Goal: Task Accomplishment & Management: Manage account settings

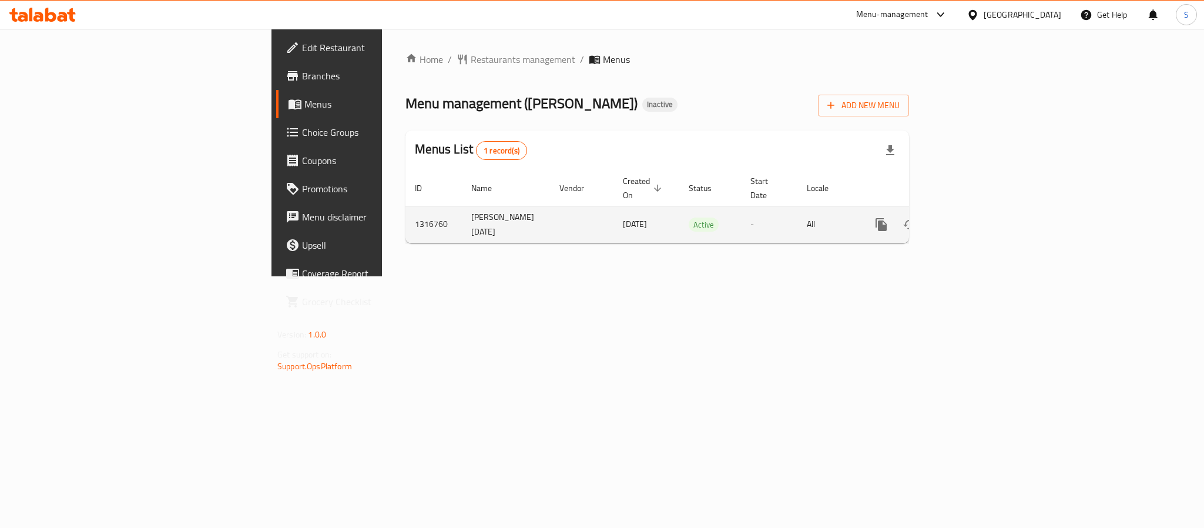
click at [990, 206] on td "enhanced table" at bounding box center [924, 224] width 132 height 37
click at [980, 223] on div "enhanced table" at bounding box center [923, 224] width 113 height 28
click at [973, 217] on icon "enhanced table" at bounding box center [966, 224] width 14 height 14
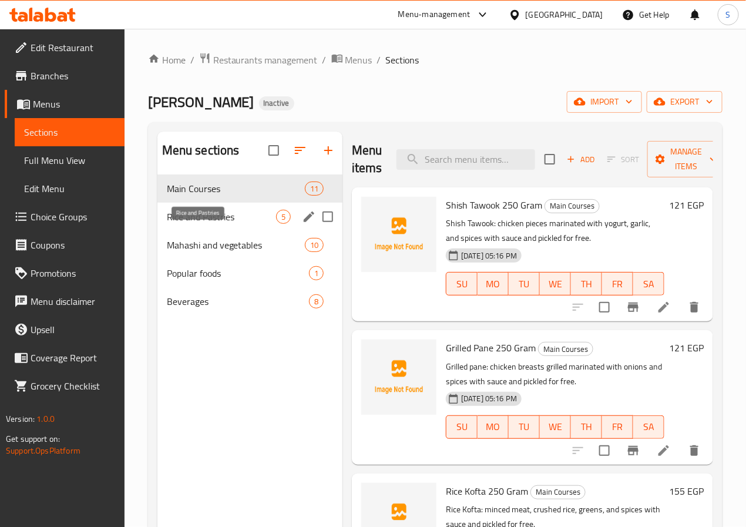
click at [180, 224] on span "Rice and Pastries" at bounding box center [221, 217] width 109 height 14
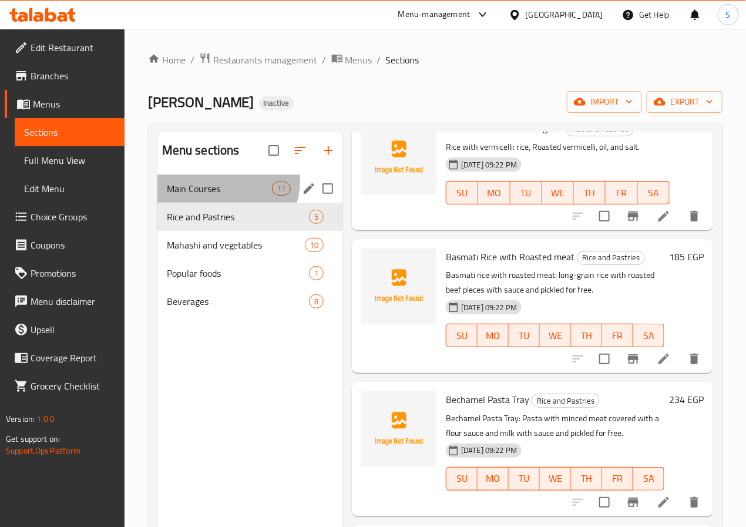
click at [226, 199] on div "Main Courses 11" at bounding box center [250, 189] width 185 height 28
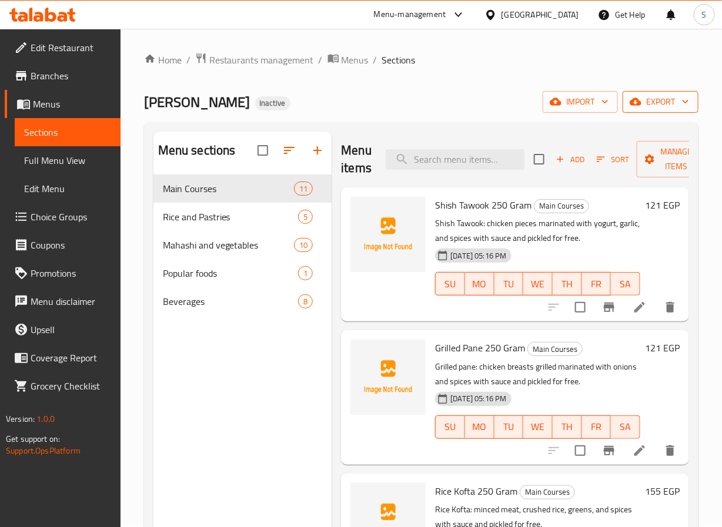
click at [645, 113] on button "export" at bounding box center [660, 102] width 76 height 22
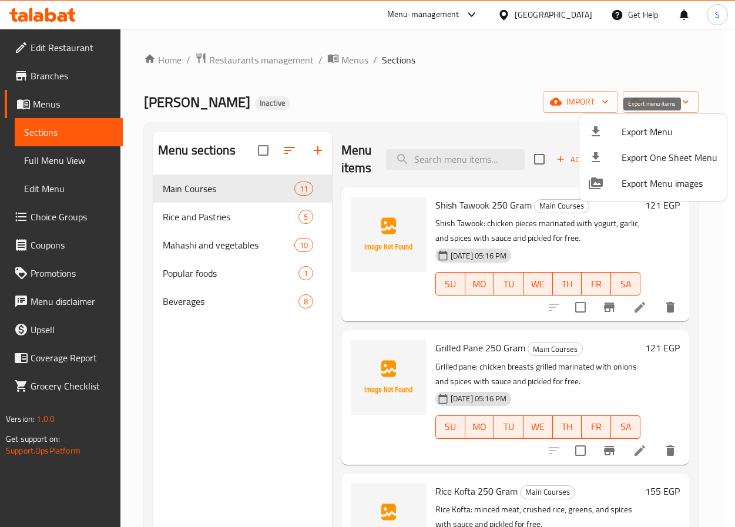
click at [630, 134] on span "Export Menu" at bounding box center [670, 132] width 96 height 14
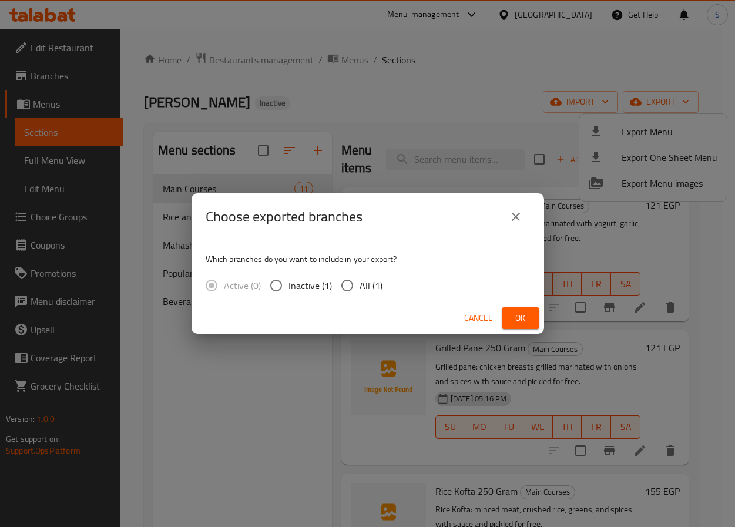
click at [354, 286] on input "All (1)" at bounding box center [347, 285] width 25 height 25
radio input "true"
click at [533, 325] on button "Ok" at bounding box center [521, 318] width 38 height 22
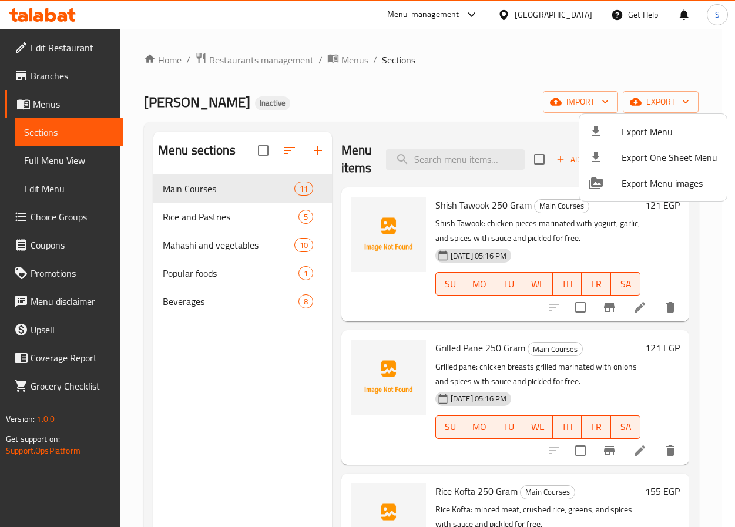
drag, startPoint x: 309, startPoint y: 350, endPoint x: 300, endPoint y: 320, distance: 31.4
click at [309, 350] on div at bounding box center [367, 263] width 735 height 527
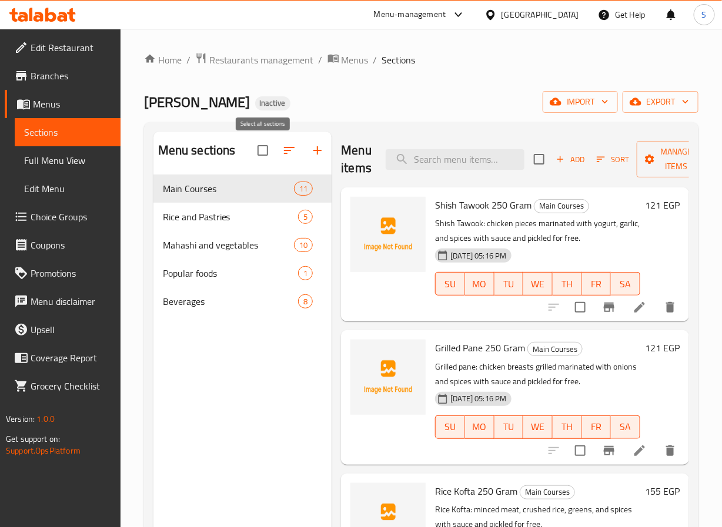
click at [263, 150] on input "checkbox" at bounding box center [262, 150] width 25 height 25
checkbox input "true"
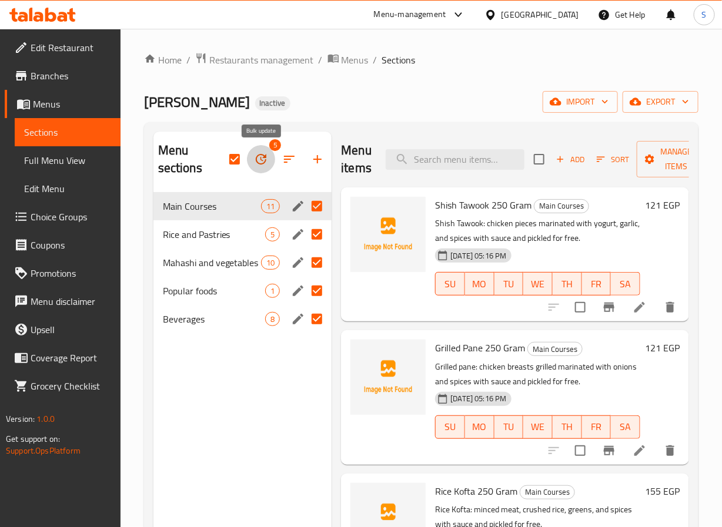
click at [259, 159] on icon "button" at bounding box center [261, 159] width 14 height 14
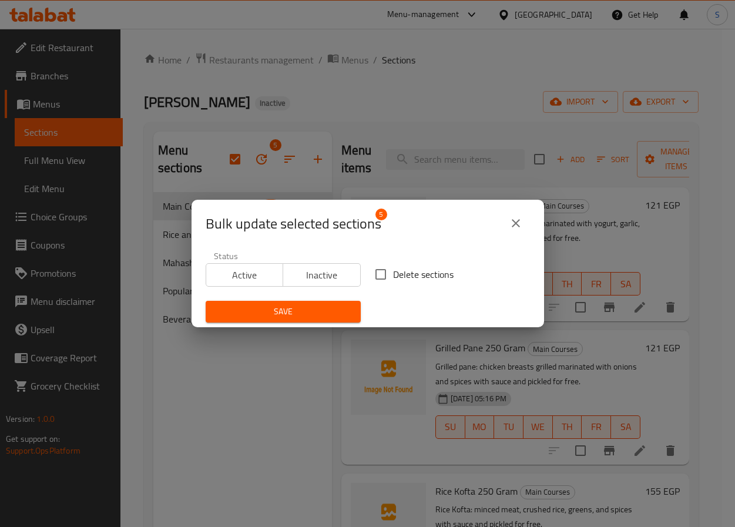
click at [393, 274] on span "Delete sections" at bounding box center [423, 274] width 61 height 14
click at [392, 274] on input "Delete sections" at bounding box center [381, 274] width 25 height 25
checkbox input "true"
click at [307, 309] on span "Save" at bounding box center [283, 311] width 136 height 15
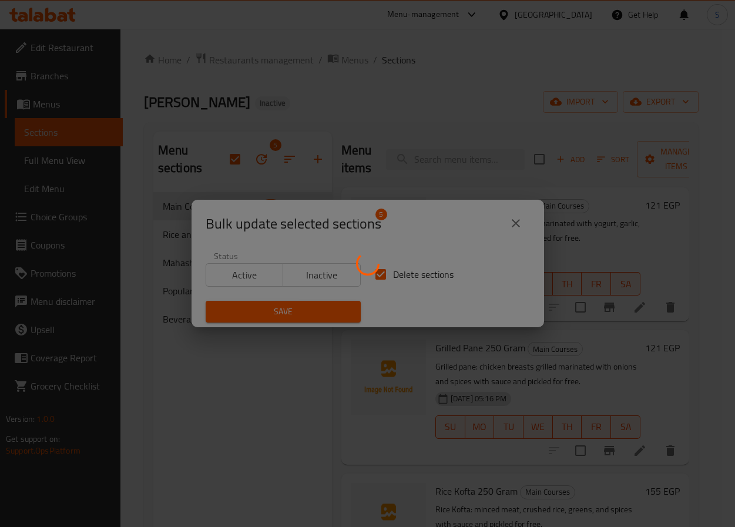
checkbox input "false"
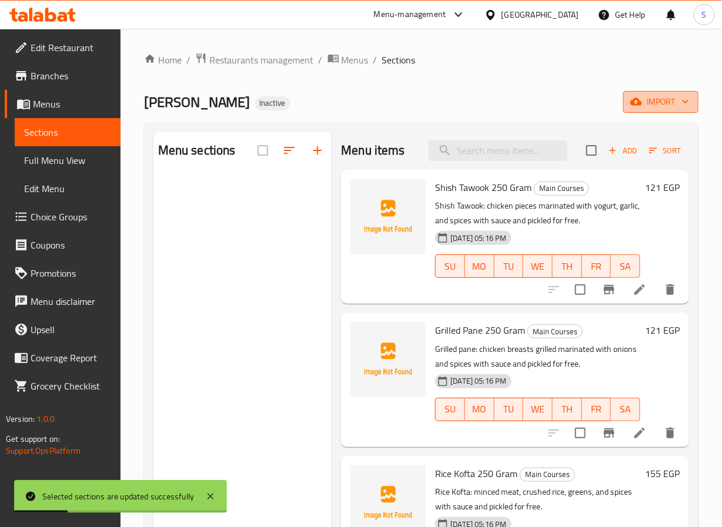
click at [648, 105] on span "import" at bounding box center [660, 102] width 56 height 15
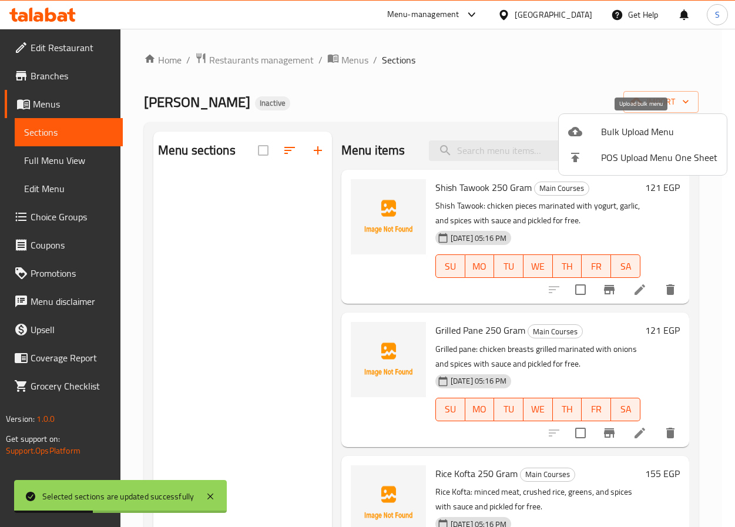
click at [604, 133] on span "Bulk Upload Menu" at bounding box center [659, 132] width 116 height 14
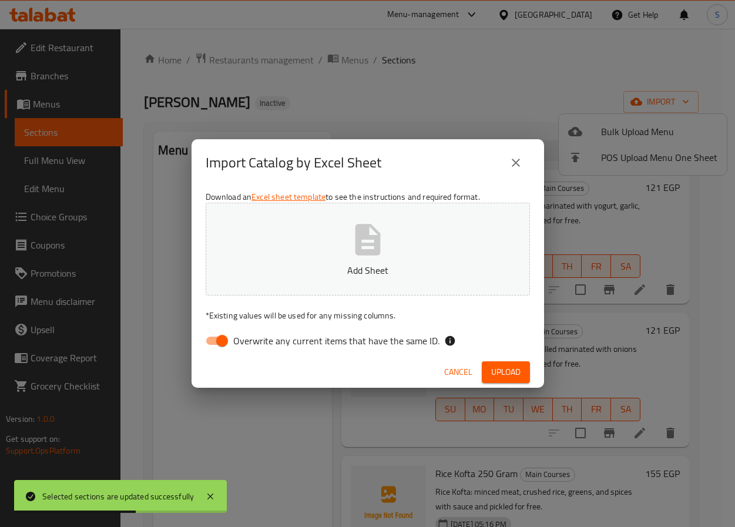
click at [287, 336] on span "Overwrite any current items that have the same ID." at bounding box center [336, 341] width 206 height 14
click at [256, 336] on input "Overwrite any current items that have the same ID." at bounding box center [222, 341] width 67 height 22
checkbox input "false"
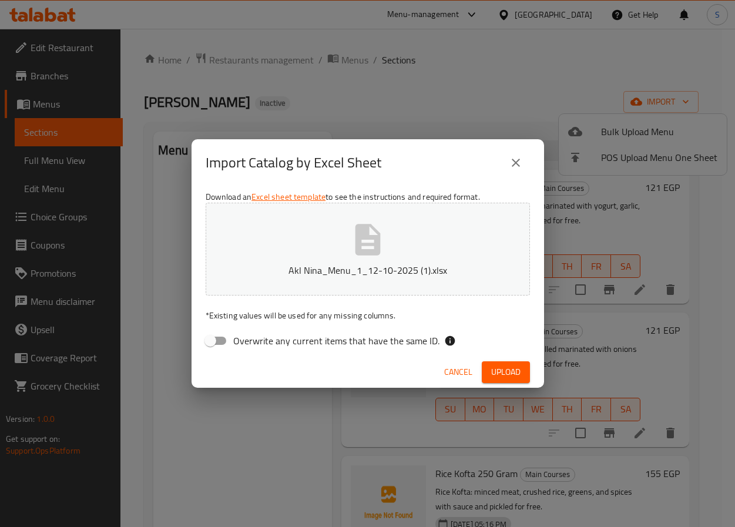
click at [287, 376] on div "Cancel Upload" at bounding box center [368, 372] width 353 height 31
click at [505, 367] on span "Upload" at bounding box center [505, 372] width 29 height 15
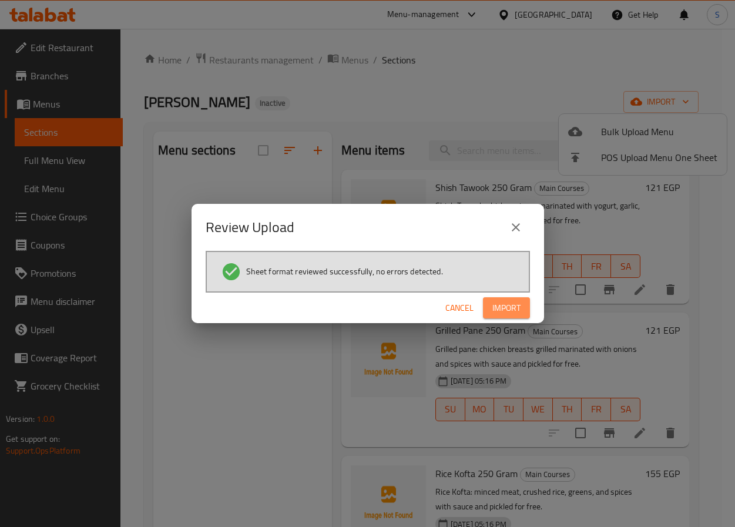
click at [508, 312] on span "Import" at bounding box center [507, 308] width 28 height 15
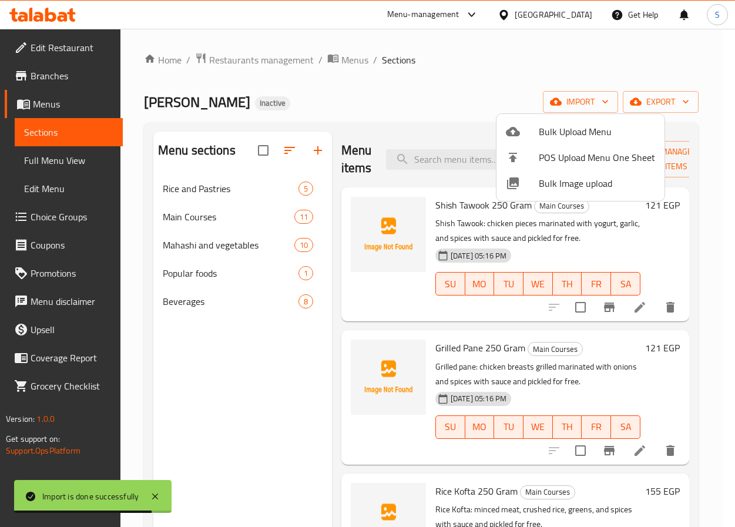
click at [281, 379] on div at bounding box center [367, 263] width 735 height 527
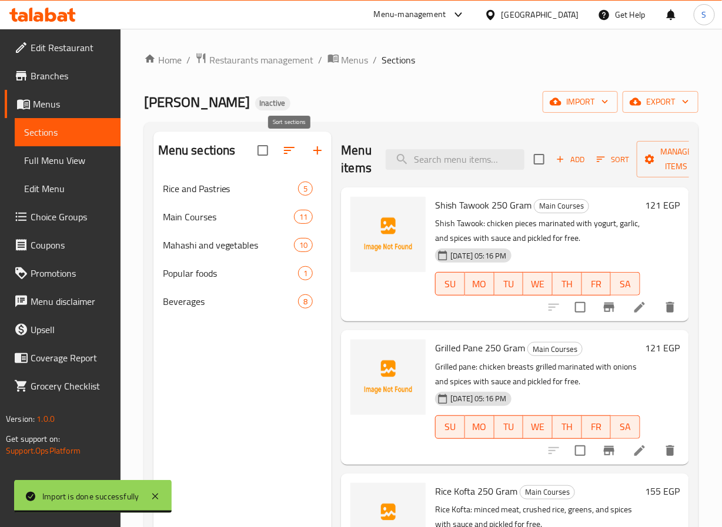
click at [290, 159] on button "button" at bounding box center [289, 150] width 28 height 28
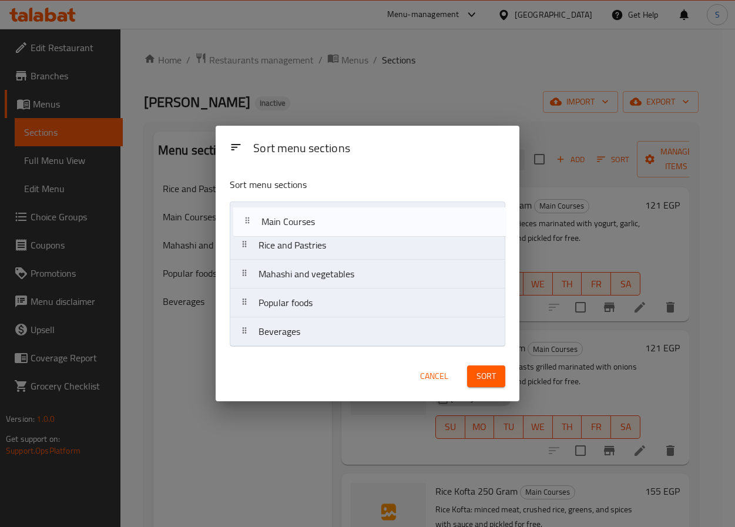
drag, startPoint x: 279, startPoint y: 243, endPoint x: 281, endPoint y: 216, distance: 27.7
click at [281, 216] on nav "Rice and Pastries Main Courses Mahashi and vegetables Popular foods Beverages" at bounding box center [368, 274] width 276 height 145
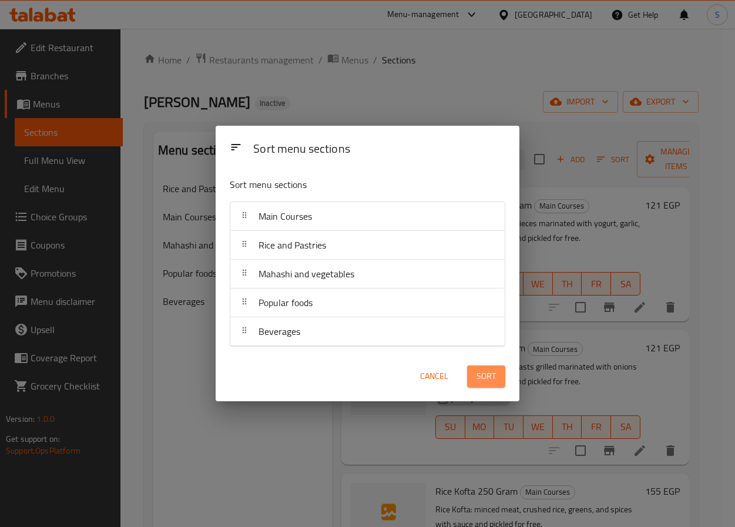
click at [473, 378] on button "Sort" at bounding box center [486, 377] width 38 height 22
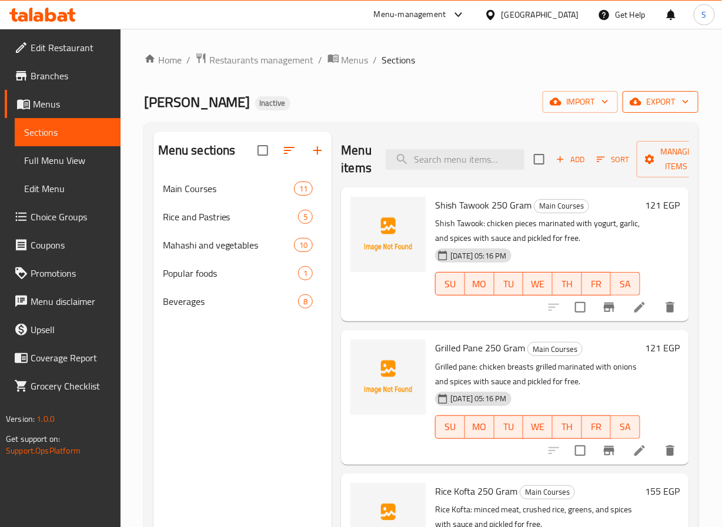
click at [662, 104] on span "export" at bounding box center [660, 102] width 57 height 15
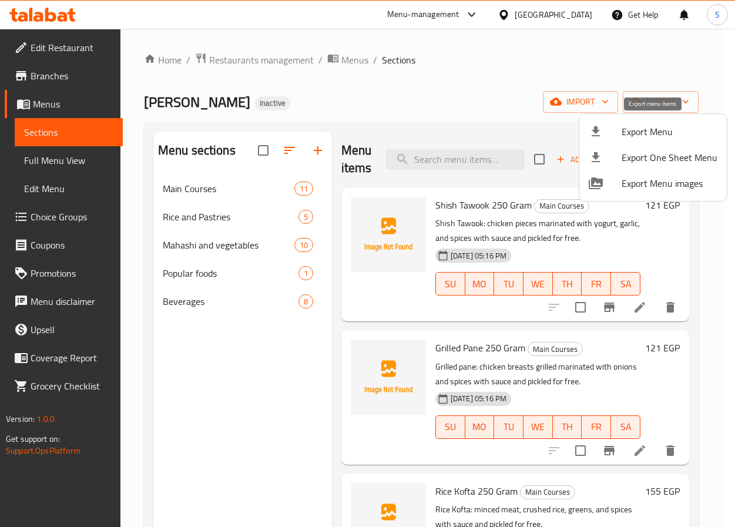
click at [627, 138] on span "Export Menu" at bounding box center [670, 132] width 96 height 14
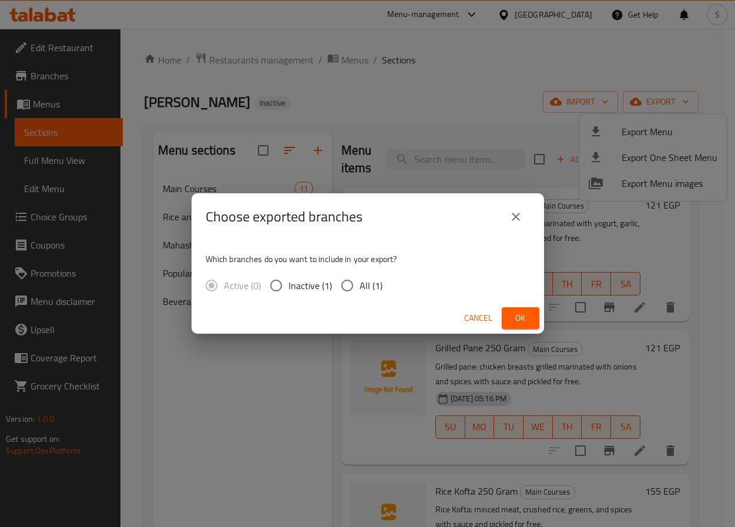
click at [356, 289] on input "All (1)" at bounding box center [347, 285] width 25 height 25
radio input "true"
click at [540, 323] on div "Cancel Ok" at bounding box center [368, 318] width 353 height 31
click at [503, 309] on button "Ok" at bounding box center [521, 318] width 38 height 22
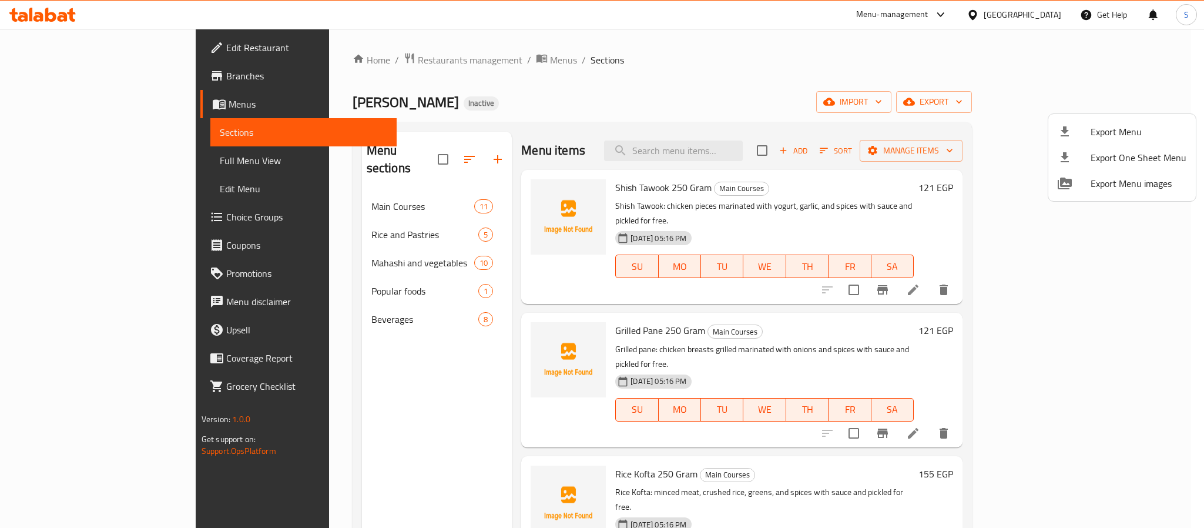
click at [417, 402] on div at bounding box center [602, 264] width 1204 height 528
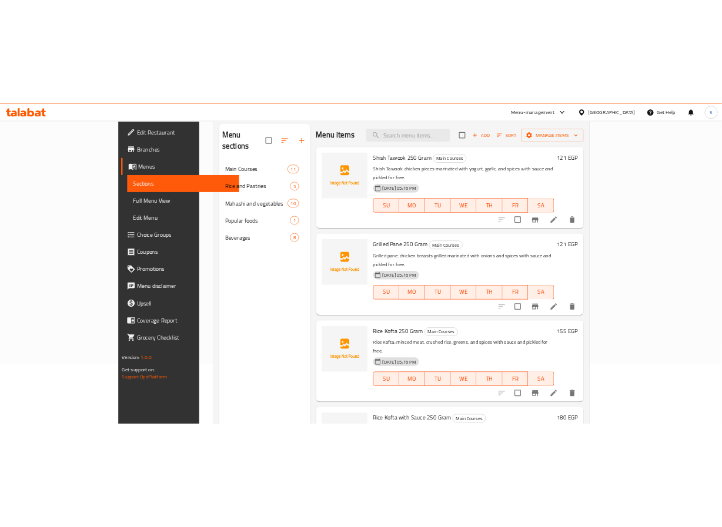
scroll to position [108, 0]
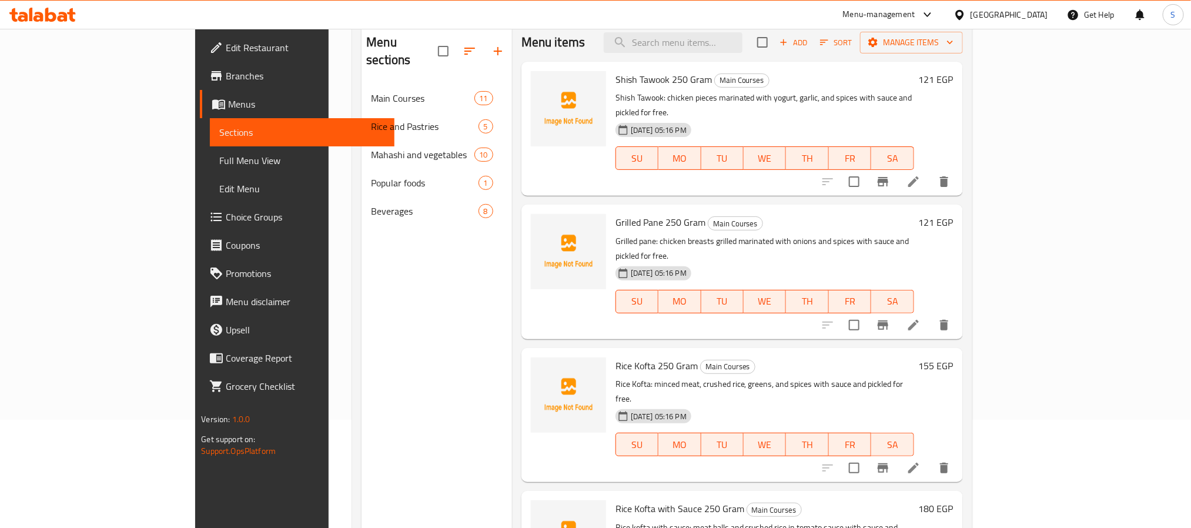
click at [380, 321] on div "Menu sections Main Courses 11 Rice and Pastries 5 Mahashi and vegetables 10 Pop…" at bounding box center [436, 288] width 150 height 528
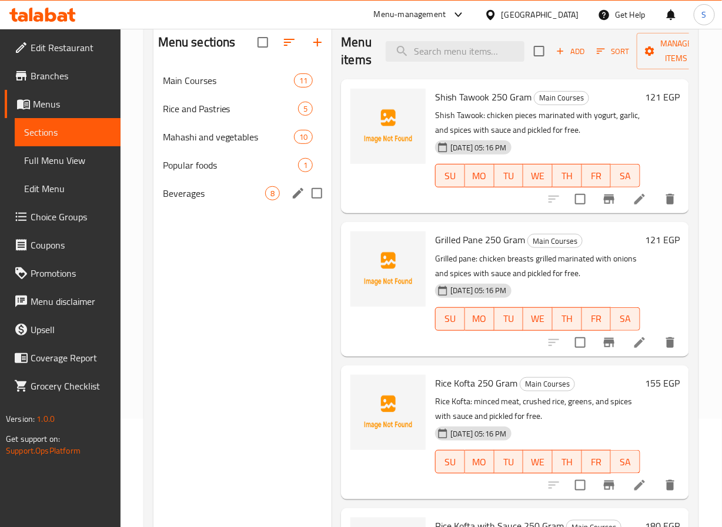
click at [191, 185] on div "Beverages 8" at bounding box center [242, 193] width 179 height 28
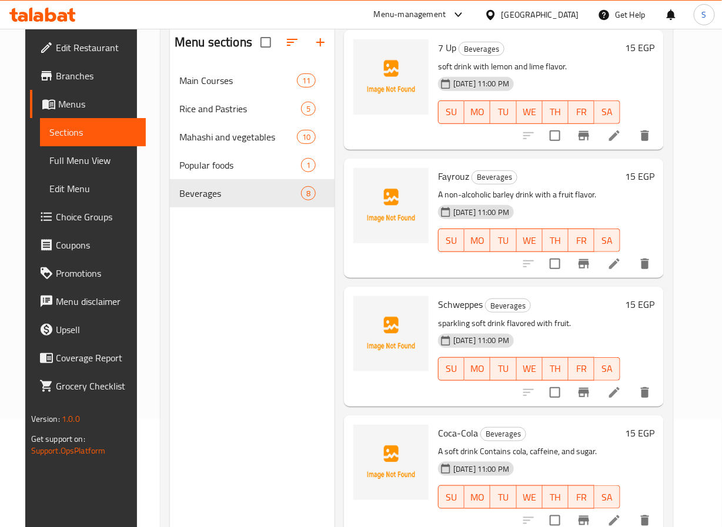
scroll to position [413, 0]
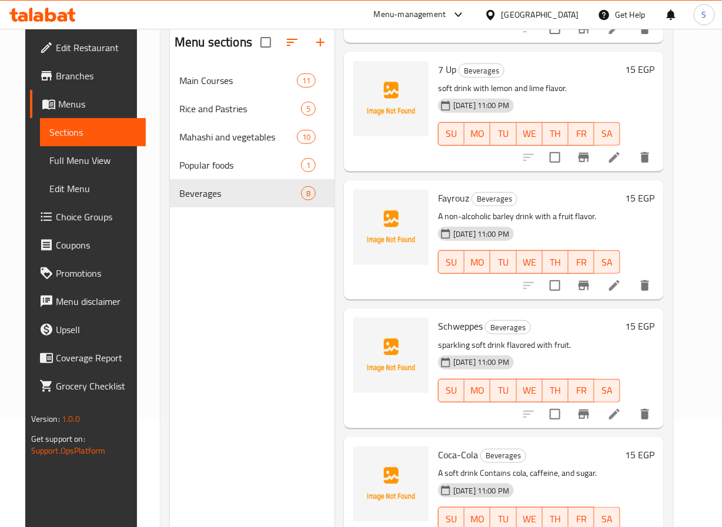
click at [619, 160] on icon at bounding box center [614, 157] width 14 height 14
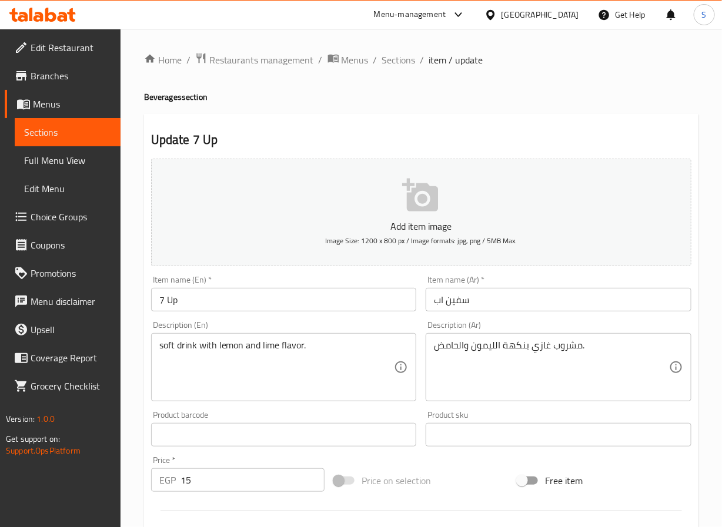
click at [450, 306] on input "سفين اب" at bounding box center [559, 300] width 266 height 24
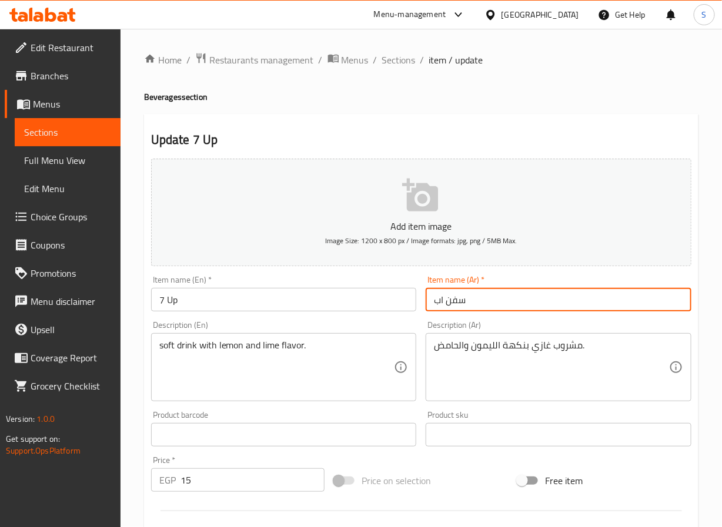
type input "سفن اب"
drag, startPoint x: 464, startPoint y: 351, endPoint x: 465, endPoint y: 367, distance: 15.4
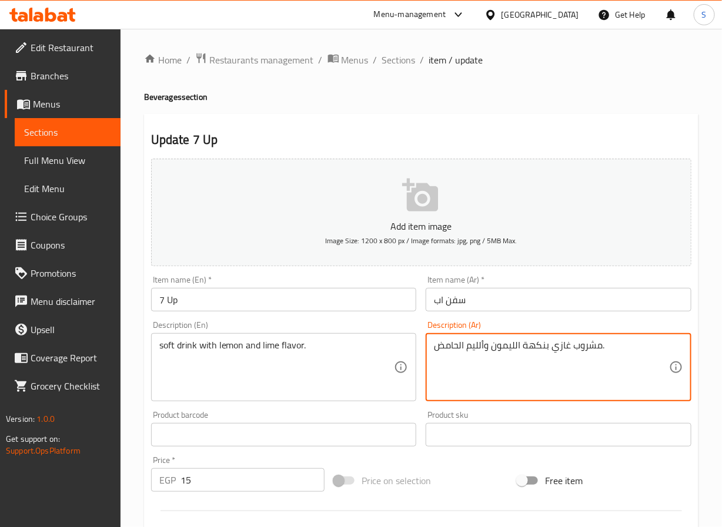
type textarea "مشروب غازي بنكهة الليمون وألليم الحامض."
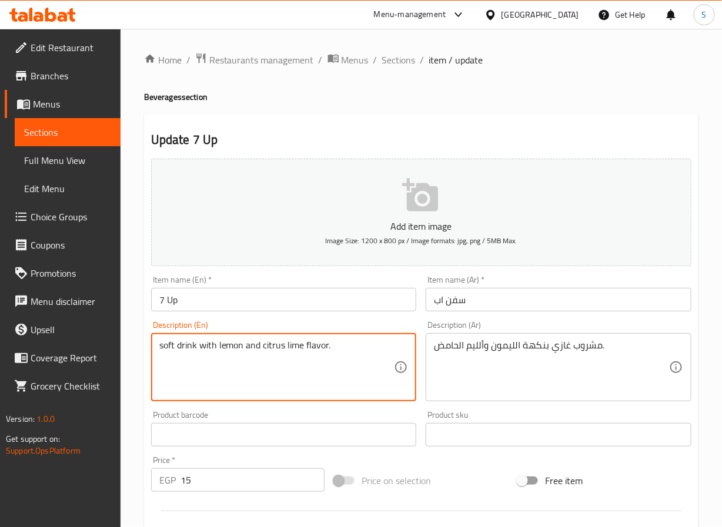
type textarea "soft drink with lemon and citrus lime flavor."
click at [515, 296] on input "سفن اب" at bounding box center [559, 300] width 266 height 24
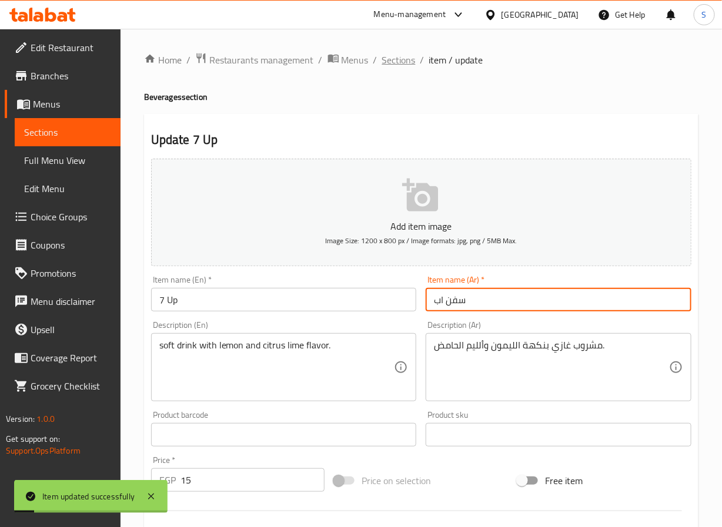
click at [396, 53] on span "Sections" at bounding box center [399, 60] width 34 height 14
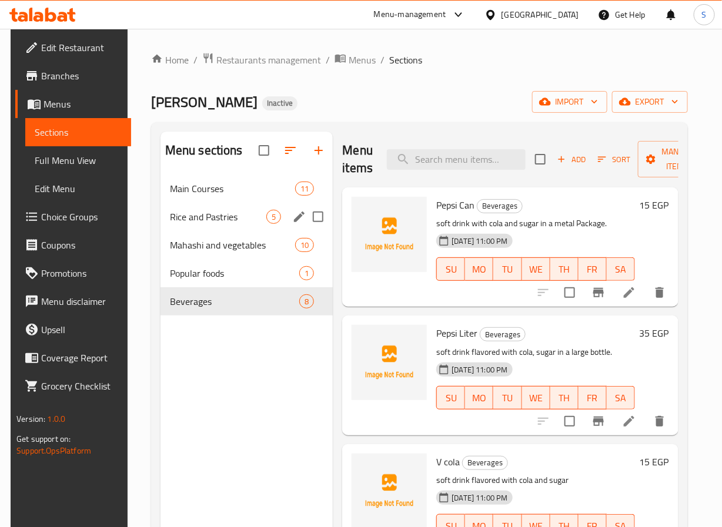
click at [242, 212] on span "Rice and Pastries" at bounding box center [218, 217] width 97 height 14
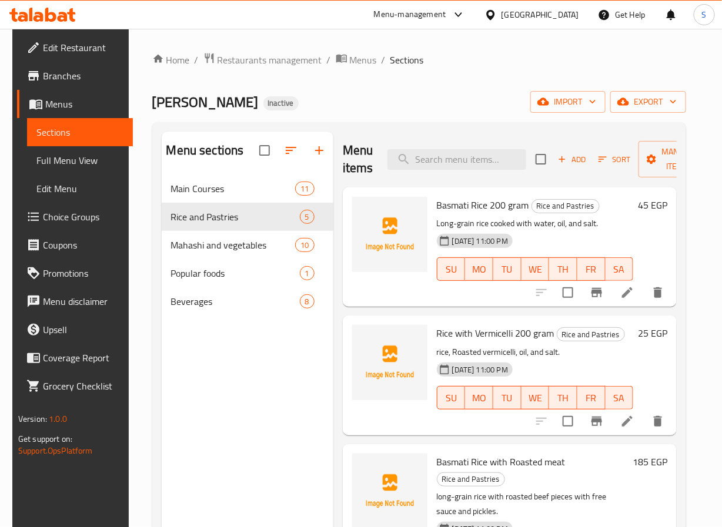
click at [445, 206] on span "Basmati Rice 200 gram" at bounding box center [483, 205] width 92 height 18
copy h6 "Basmati Rice 200 gram"
click at [392, 303] on div "Basmati Rice 200 gram Rice and Pastries Long-grain rice cooked with water, oil,…" at bounding box center [510, 246] width 334 height 119
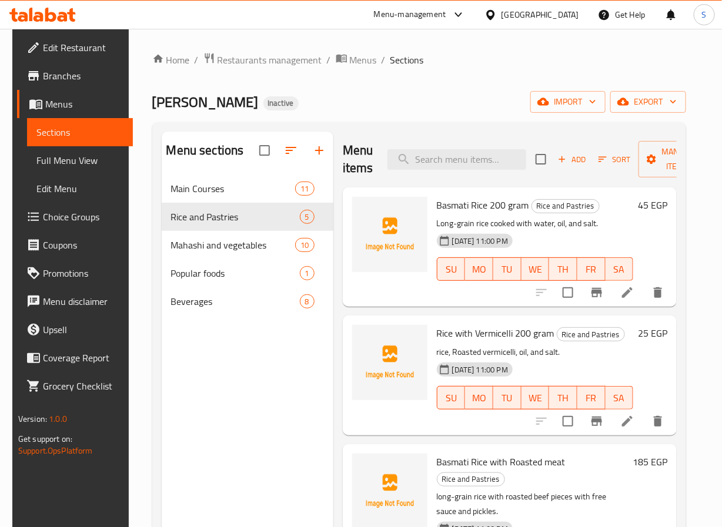
click at [464, 326] on span "Rice with Vermicelli 200 gram" at bounding box center [496, 333] width 118 height 18
copy h6 "Rice with Vermicelli 200 gram"
click at [363, 291] on div at bounding box center [389, 247] width 85 height 110
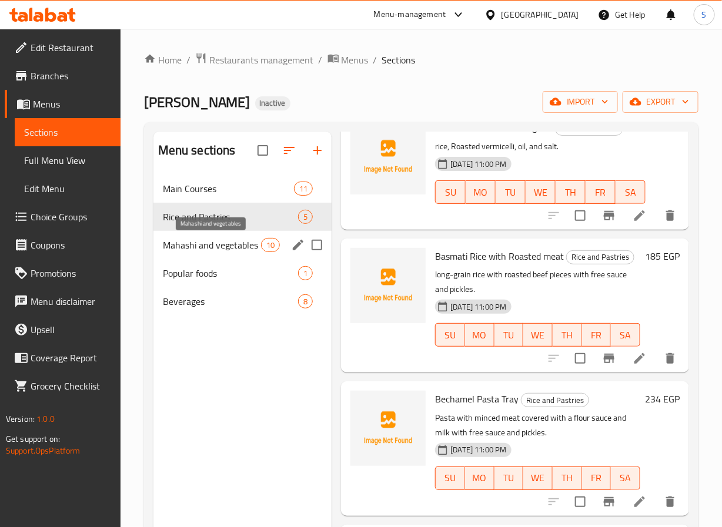
click at [235, 247] on span "Mahashi and vegetables" at bounding box center [212, 245] width 98 height 14
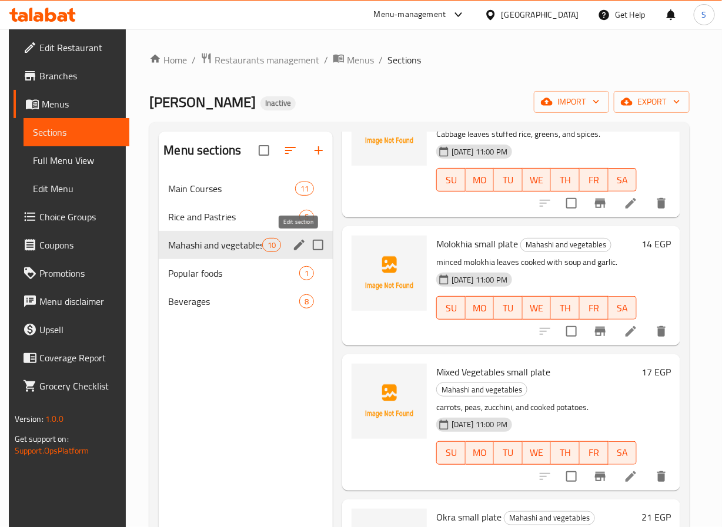
drag, startPoint x: 297, startPoint y: 254, endPoint x: 291, endPoint y: 245, distance: 11.1
click at [292, 245] on icon "edit" at bounding box center [299, 245] width 14 height 14
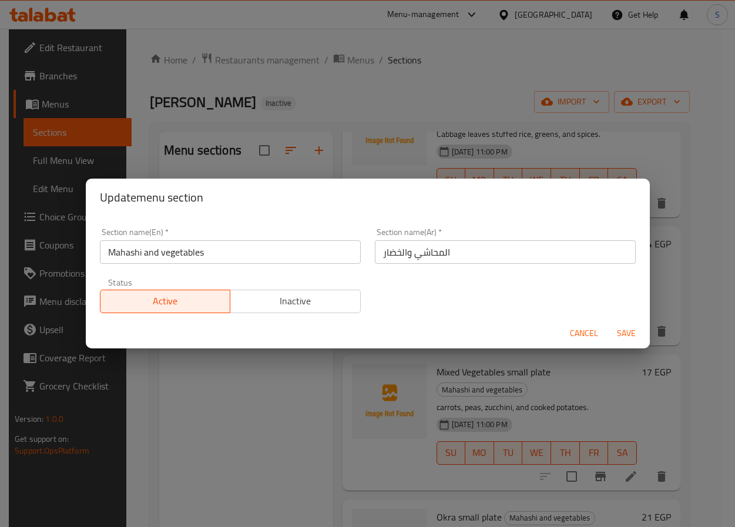
click at [235, 253] on input "Mahashi and vegetables" at bounding box center [230, 252] width 261 height 24
click at [249, 390] on div "Update menu section Section name(En)   * Mahashi and vegetables Section name(En…" at bounding box center [367, 263] width 735 height 527
click at [581, 339] on span "Cancel" at bounding box center [584, 333] width 28 height 15
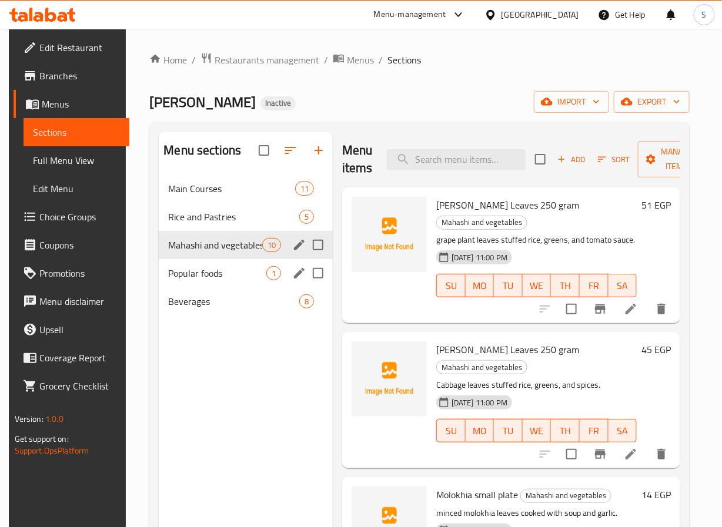
drag, startPoint x: 242, startPoint y: 286, endPoint x: 473, endPoint y: 364, distance: 243.8
click at [240, 284] on div "Popular foods 1" at bounding box center [246, 273] width 174 height 28
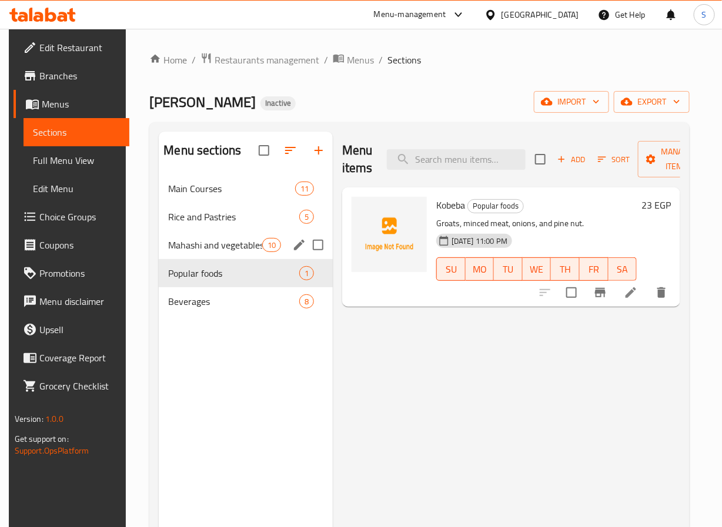
drag, startPoint x: 365, startPoint y: 343, endPoint x: 413, endPoint y: 312, distance: 57.1
click at [365, 343] on div "Menu items Add Sort Manage items Kobeba Popular foods Groats, minced meat, onio…" at bounding box center [506, 395] width 347 height 527
click at [649, 93] on button "export" at bounding box center [652, 102] width 76 height 22
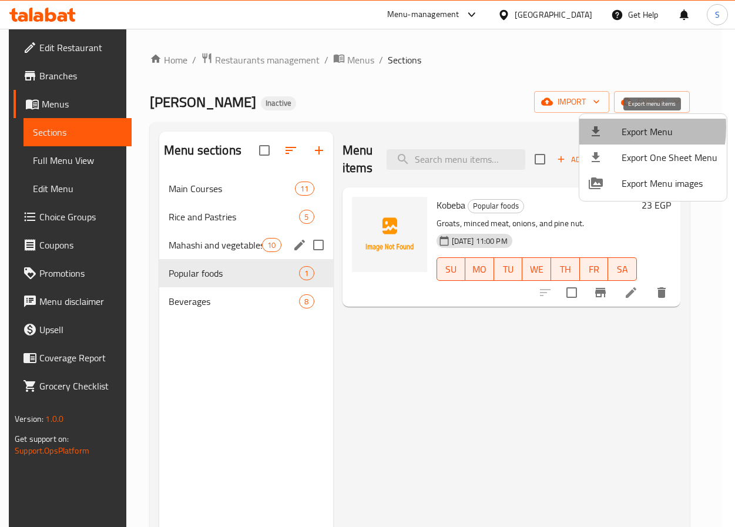
click at [607, 129] on div at bounding box center [605, 132] width 33 height 14
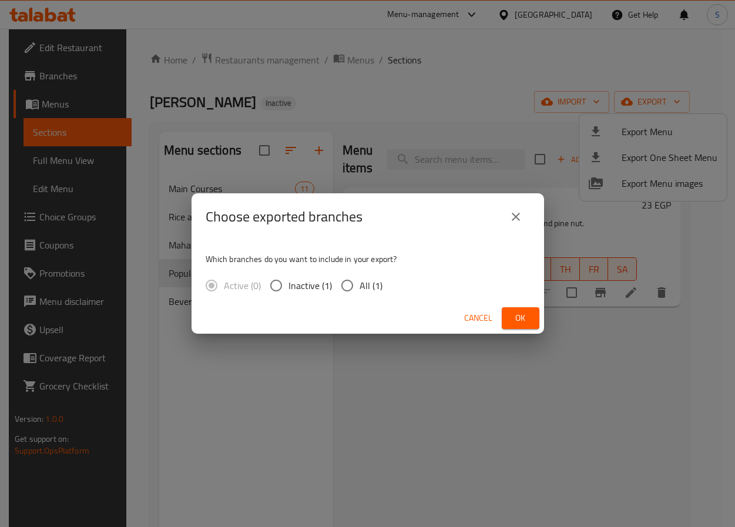
click at [344, 287] on input "All (1)" at bounding box center [347, 285] width 25 height 25
radio input "true"
click at [513, 317] on span "Ok" at bounding box center [520, 318] width 19 height 15
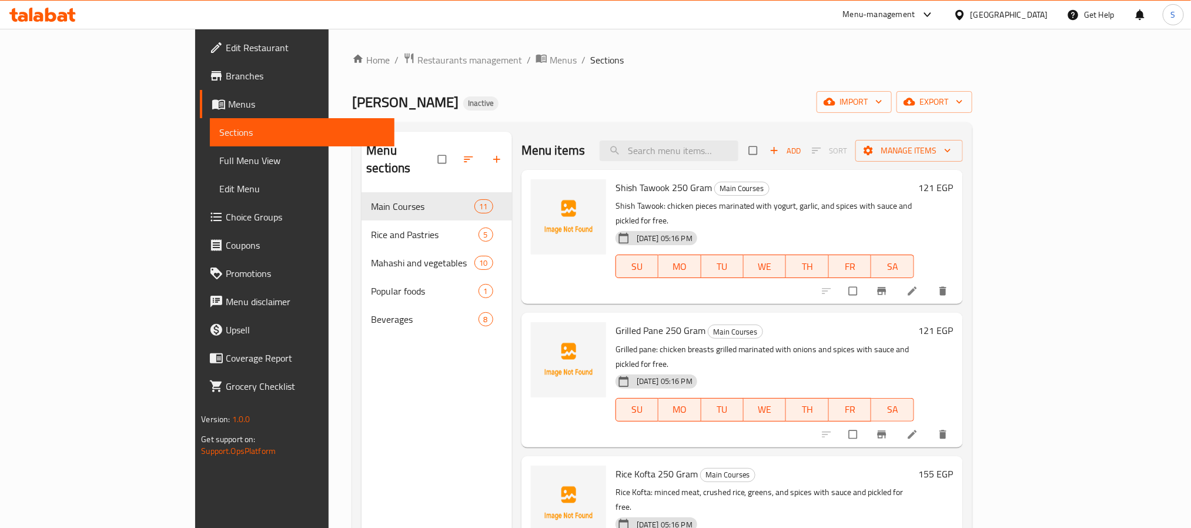
click at [219, 164] on span "Full Menu View" at bounding box center [301, 160] width 165 height 14
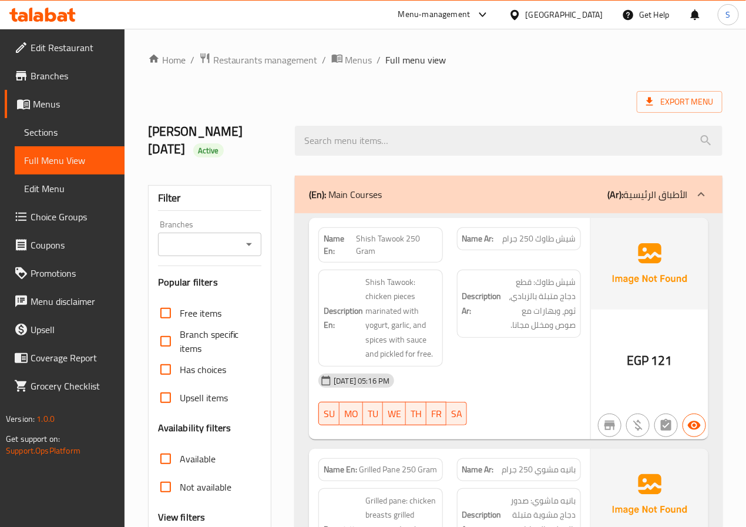
click at [268, 152] on h2 "Habiba Mohamed 11/10/2025 Active" at bounding box center [214, 140] width 133 height 35
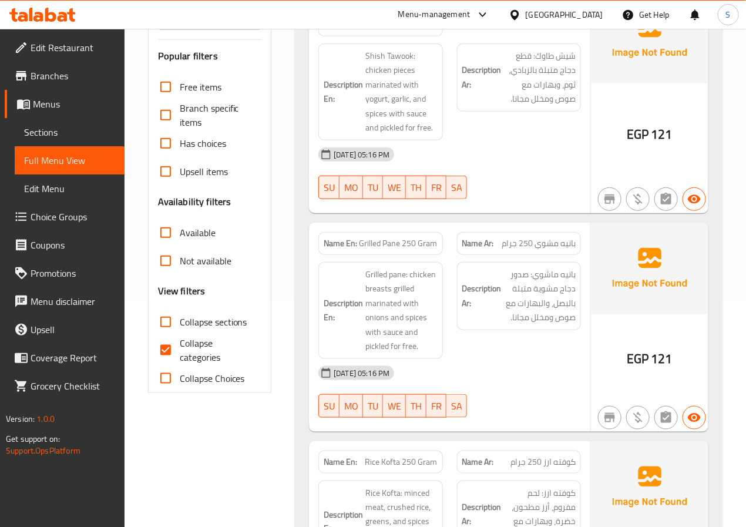
scroll to position [243, 0]
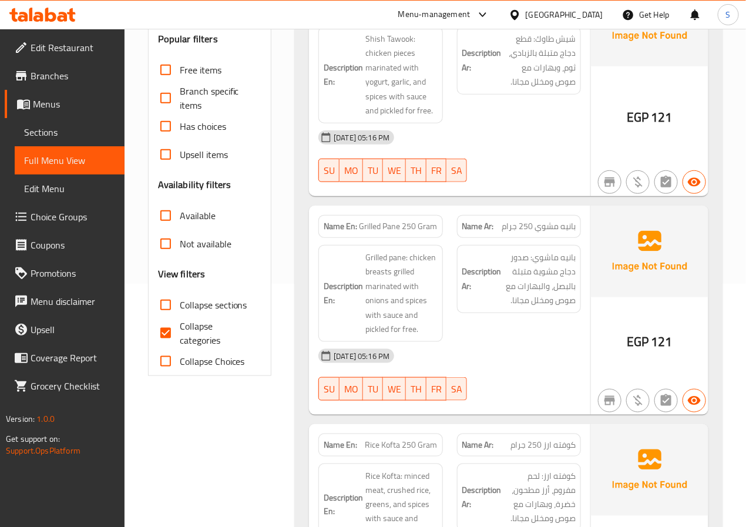
click at [163, 340] on input "Collapse categories" at bounding box center [166, 333] width 28 height 28
checkbox input "false"
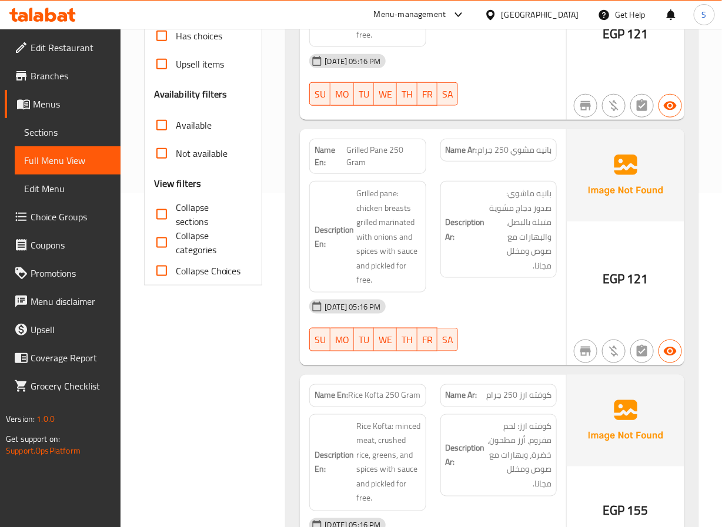
scroll to position [0, 0]
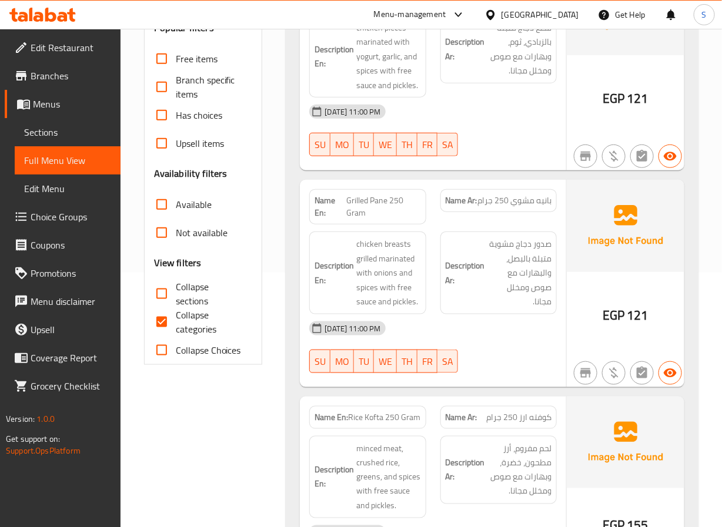
scroll to position [256, 0]
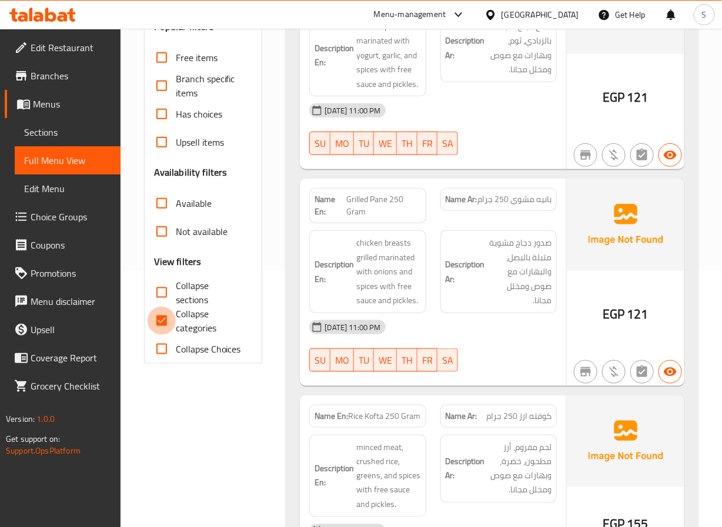
click at [171, 321] on input "Collapse categories" at bounding box center [162, 321] width 28 height 28
checkbox input "false"
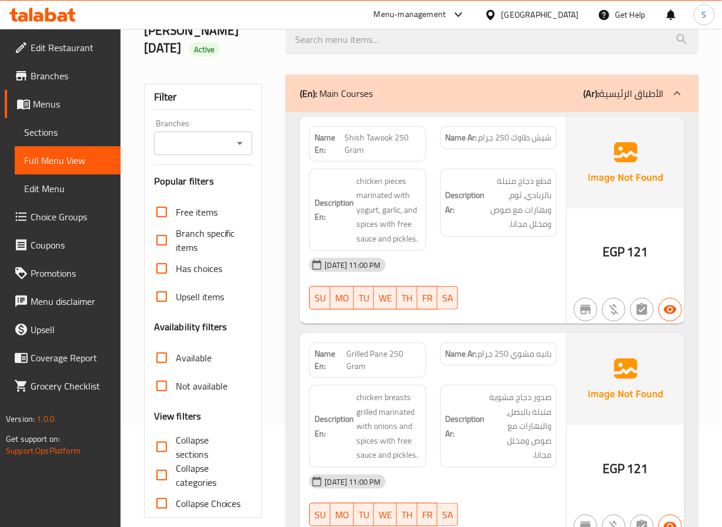
scroll to position [99, 0]
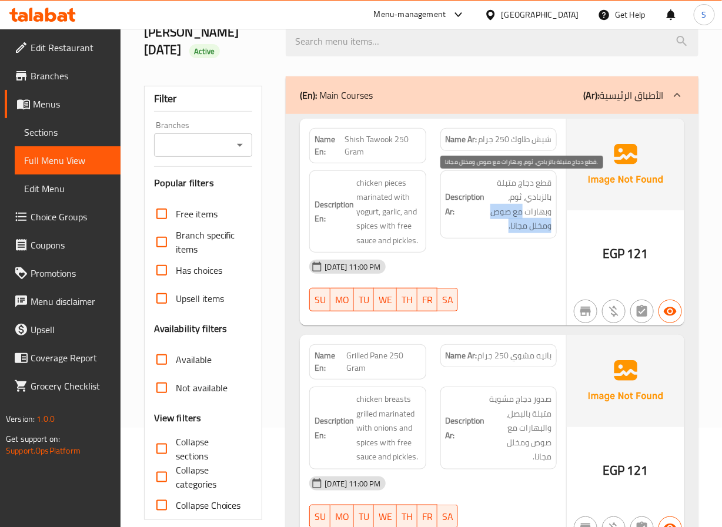
drag, startPoint x: 508, startPoint y: 228, endPoint x: 522, endPoint y: 215, distance: 18.7
click at [522, 215] on span "قطع دجاج متبلة بالزبادي، ثوم، وبهارات مع صوص ومخلل مجانا." at bounding box center [519, 205] width 64 height 58
copy span "مع صوص ومخلل مجانا."
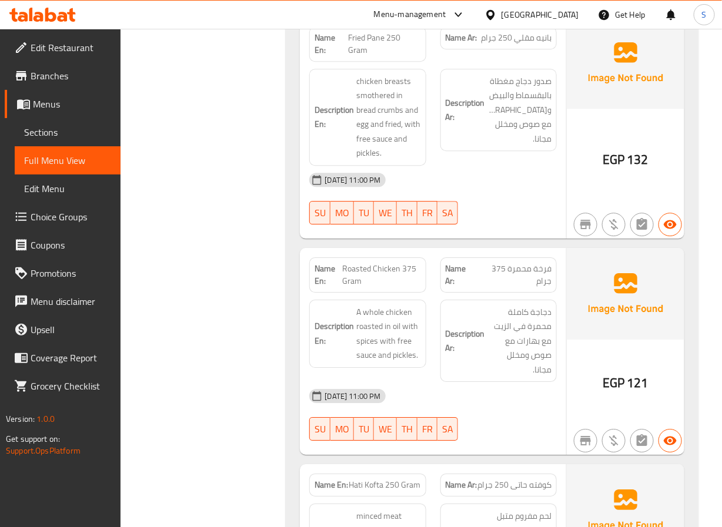
scroll to position [1053, 0]
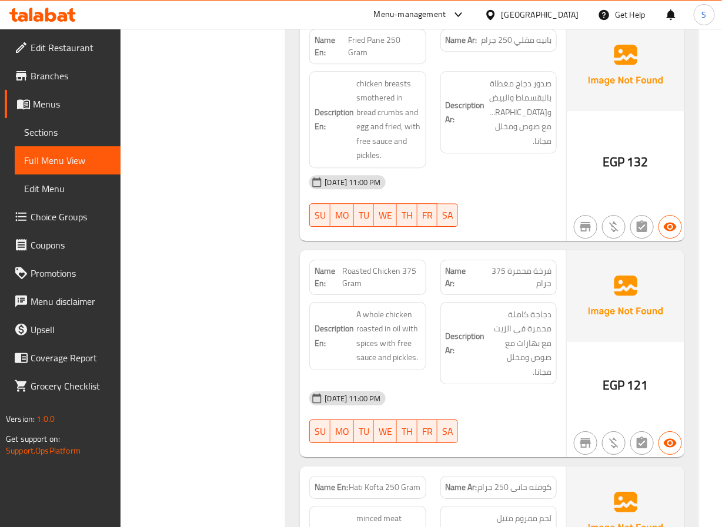
click at [381, 49] on span "Fried Pane 250 Gram" at bounding box center [384, 46] width 73 height 25
copy span "Fried Pane 250 Gram"
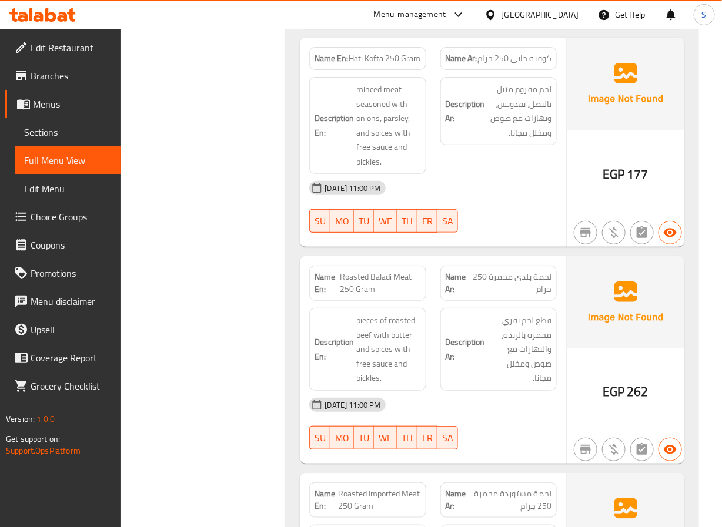
scroll to position [1483, 0]
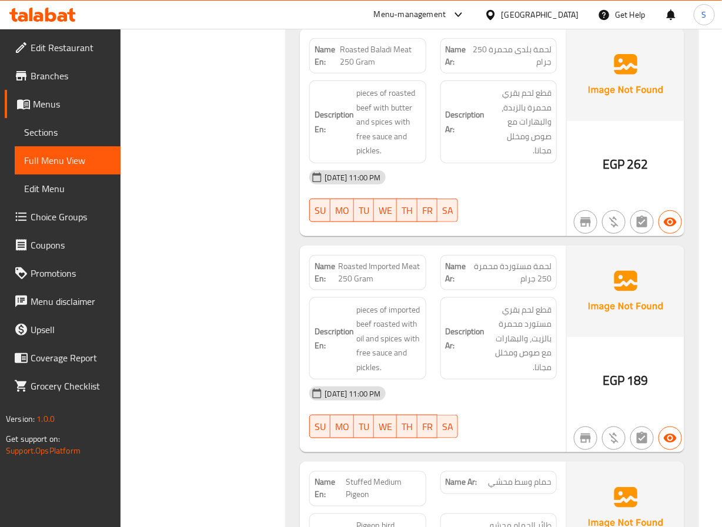
scroll to position [1712, 0]
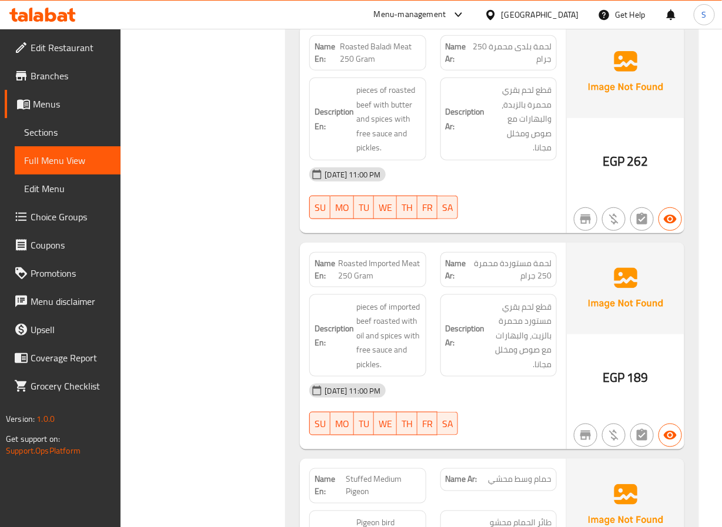
click at [538, 219] on div "11-10-2025 11:00 PM SU MO TU WE TH FR SA" at bounding box center [432, 193] width 261 height 66
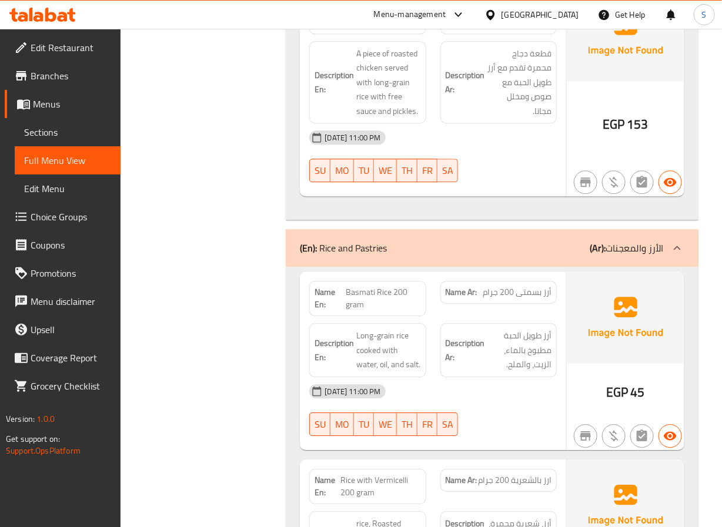
scroll to position [2398, 0]
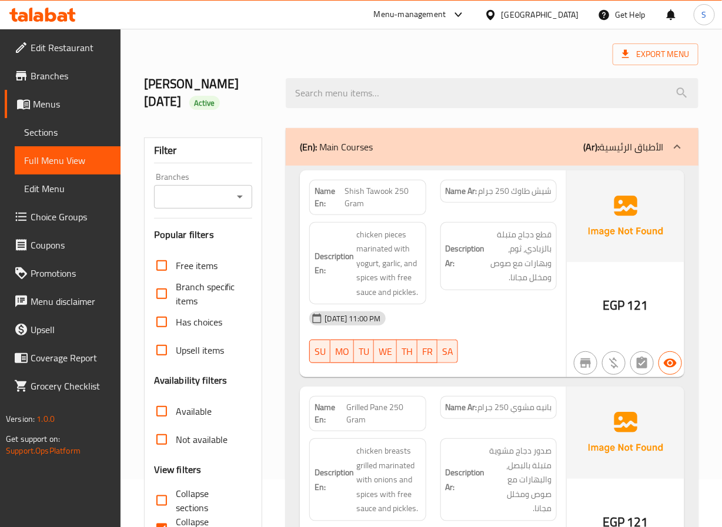
scroll to position [128, 0]
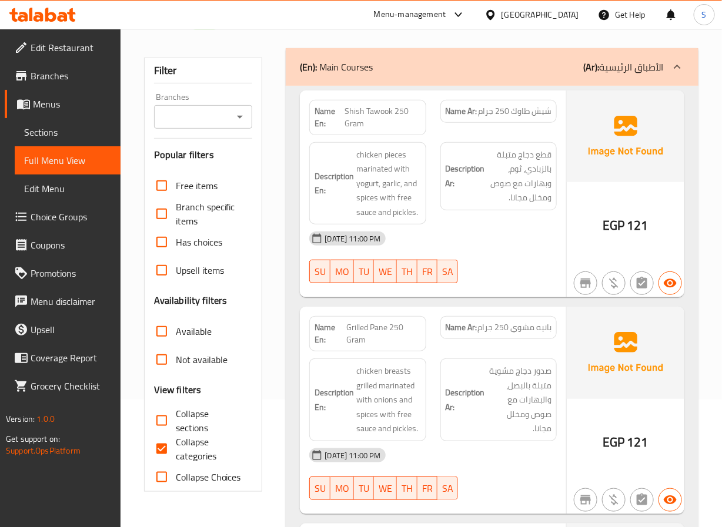
click at [163, 443] on input "Collapse categories" at bounding box center [162, 449] width 28 height 28
checkbox input "false"
click at [159, 416] on input "Collapse sections" at bounding box center [162, 421] width 28 height 28
checkbox input "true"
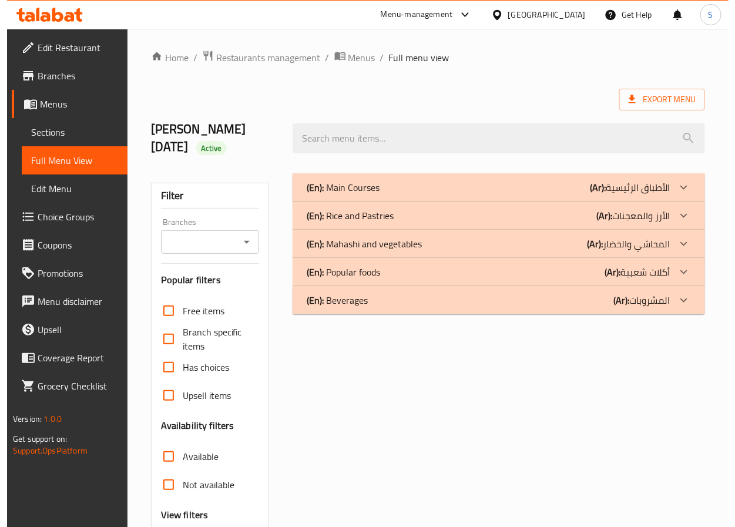
scroll to position [0, 0]
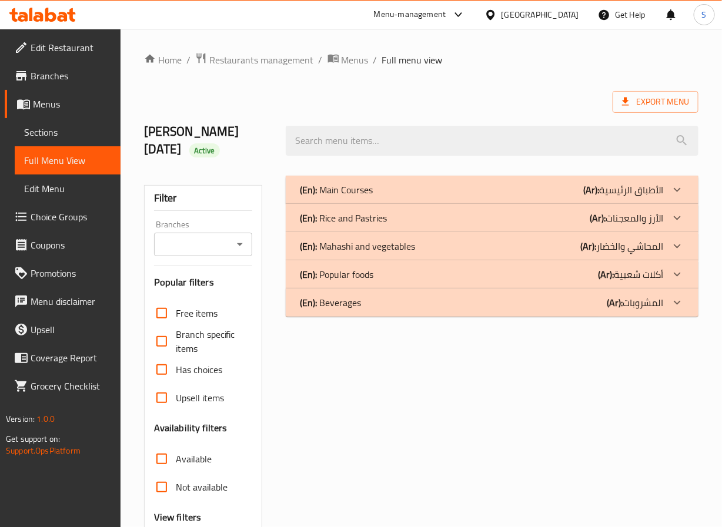
click at [396, 187] on div "(En): Main Courses (Ar): الأطباق الرئيسية" at bounding box center [481, 190] width 363 height 14
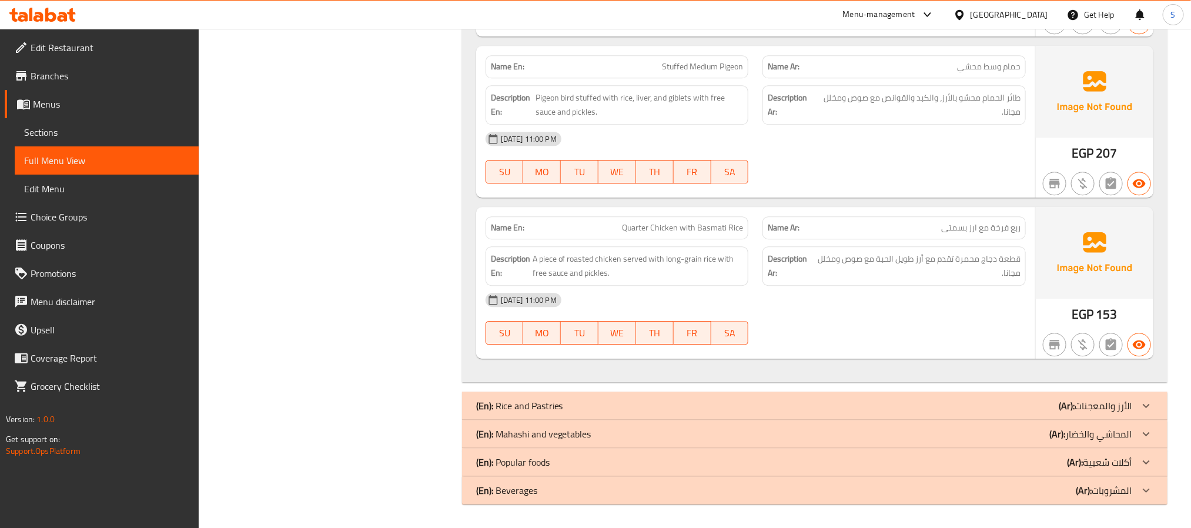
scroll to position [408, 0]
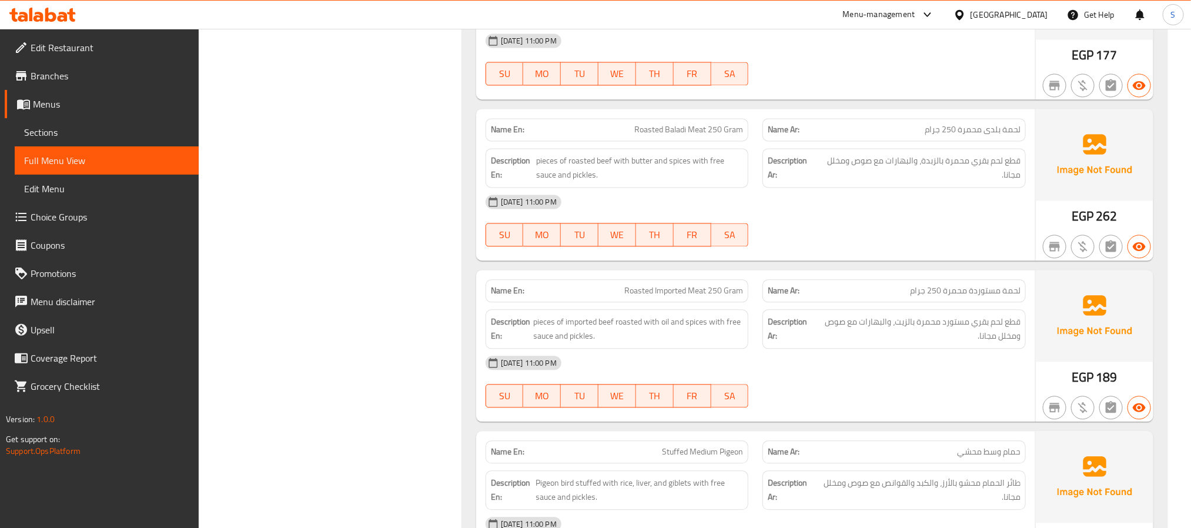
scroll to position [1616, 0]
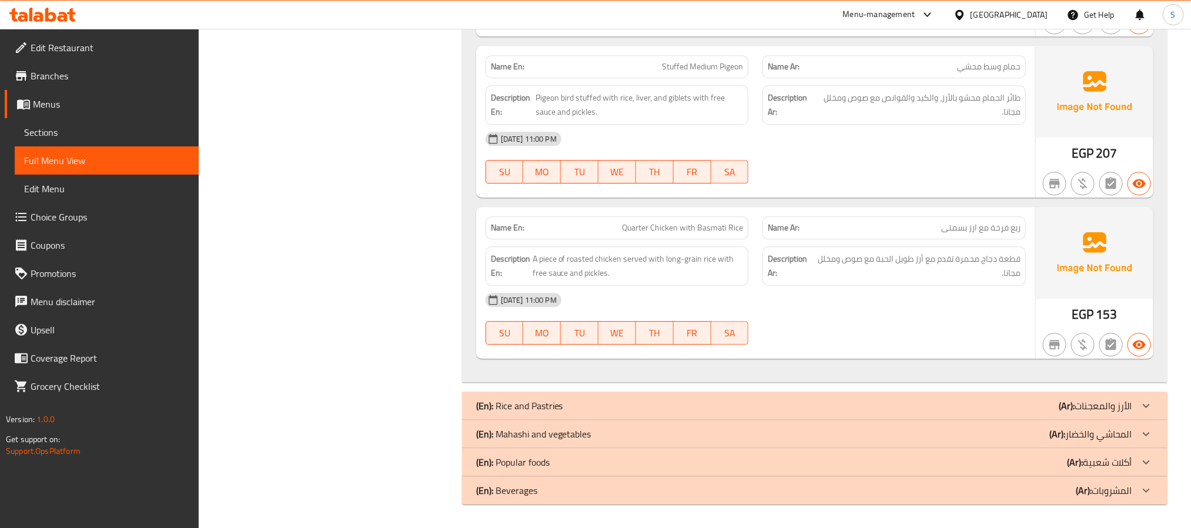
click at [558, 409] on p "(En): Rice and Pastries" at bounding box center [519, 405] width 87 height 14
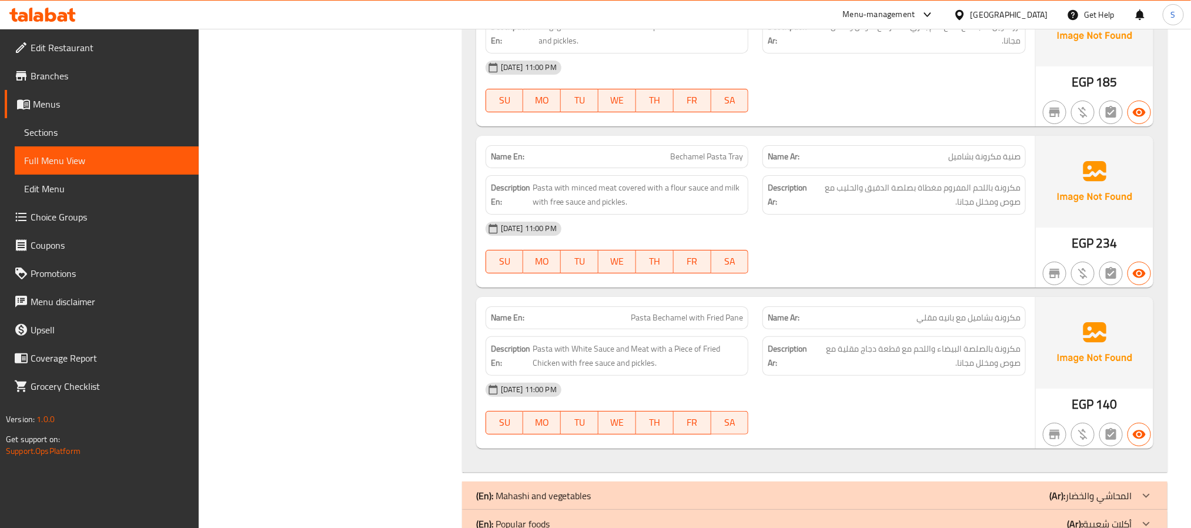
scroll to position [2435, 0]
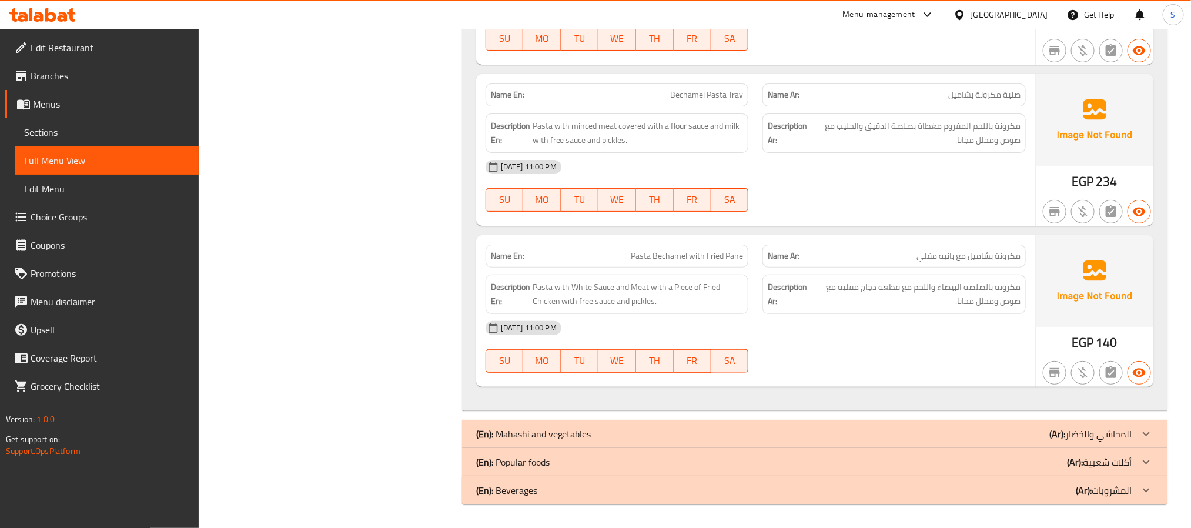
click at [721, 428] on div "(En): Mahashi and vegetables (Ar): المحاشي والخضار" at bounding box center [804, 434] width 656 height 14
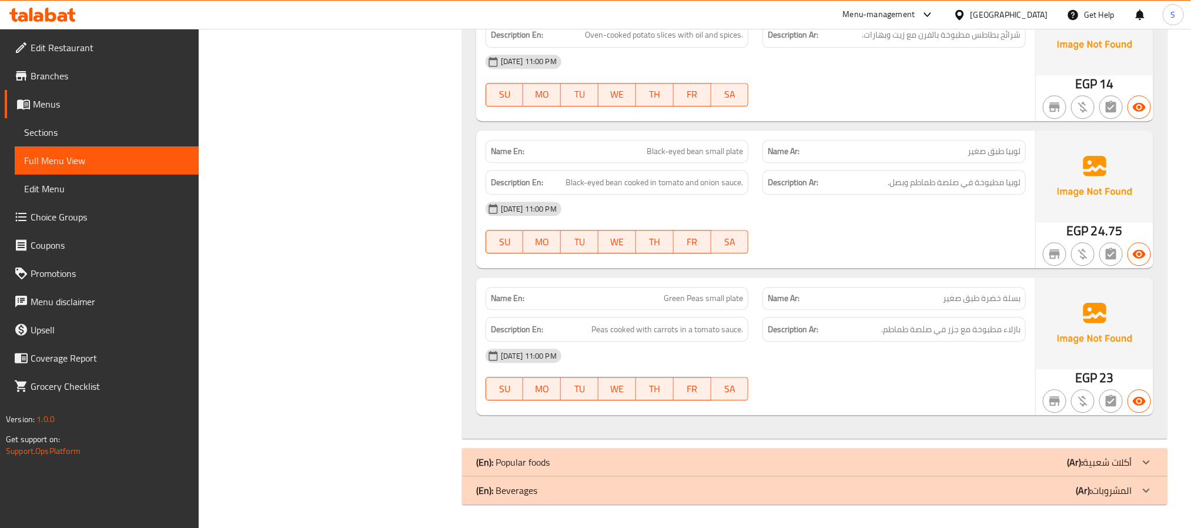
scroll to position [3964, 0]
click at [721, 473] on div "(En): Popular foods (Ar): أكلات شعبية" at bounding box center [814, 462] width 705 height 28
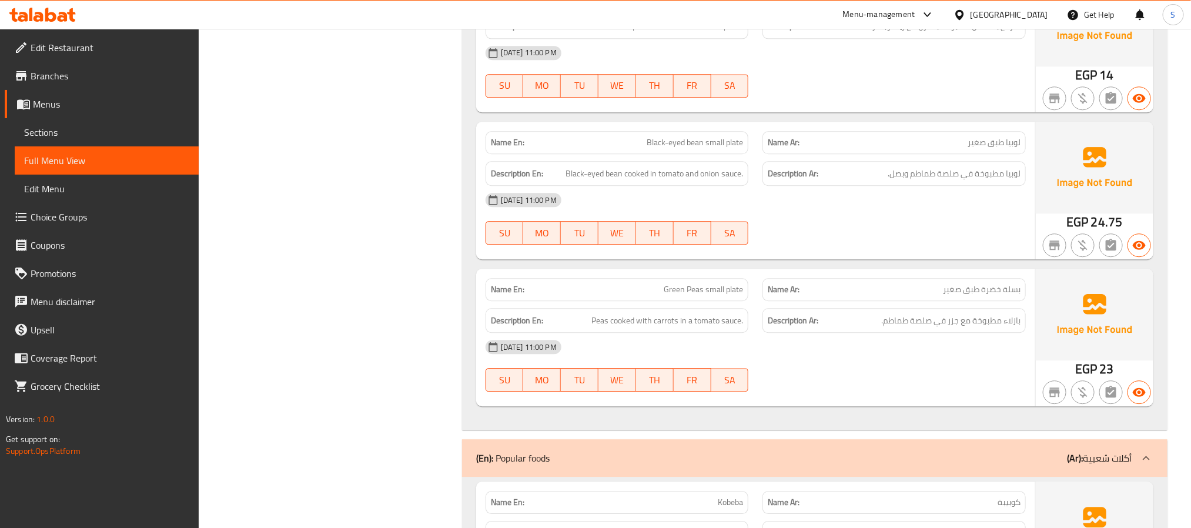
scroll to position [4149, 0]
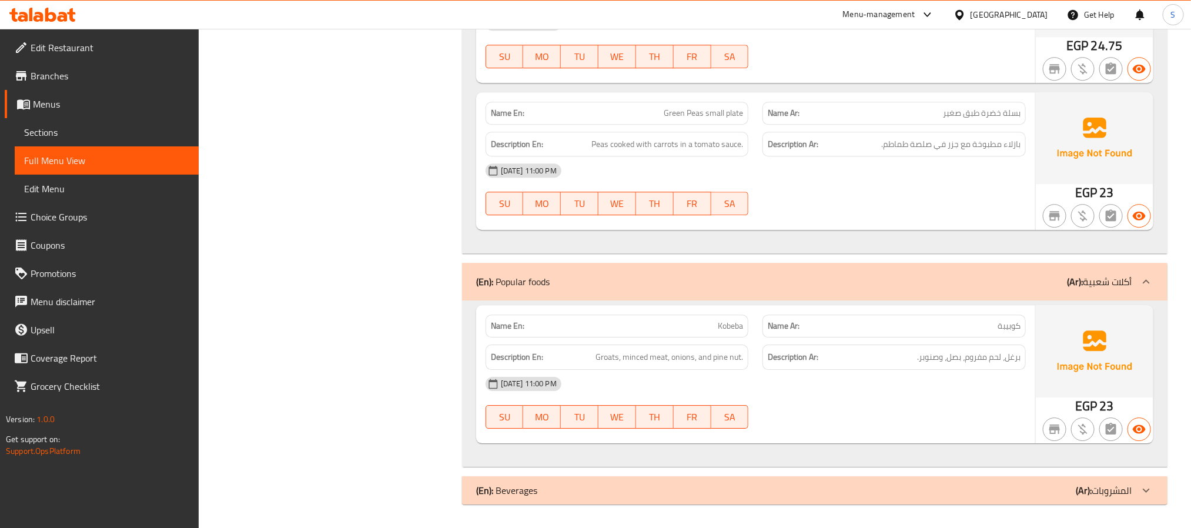
click at [602, 493] on div "(En): Beverages (Ar): المشروبات" at bounding box center [804, 490] width 656 height 14
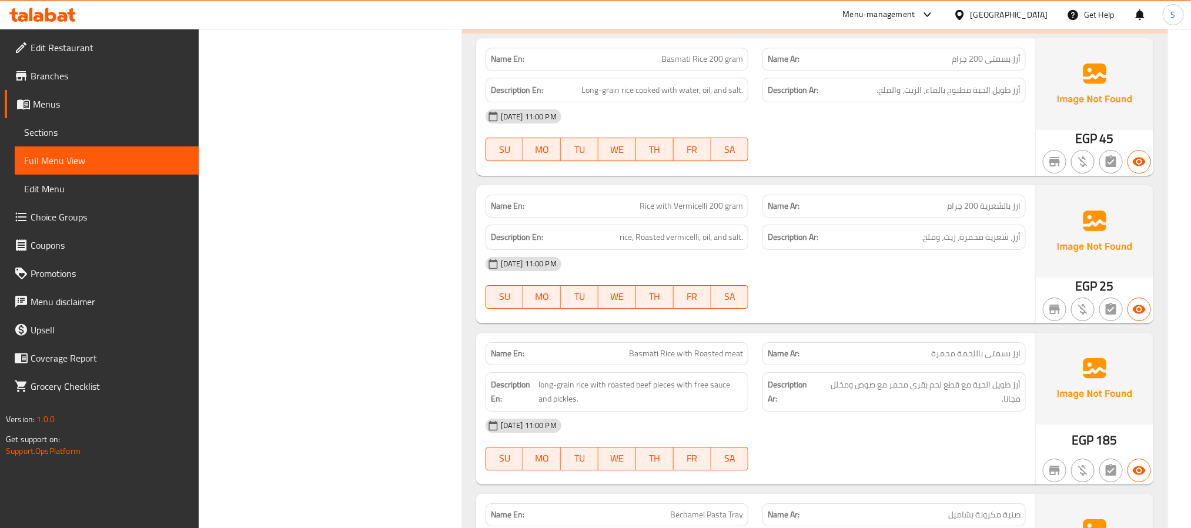
scroll to position [1982, 0]
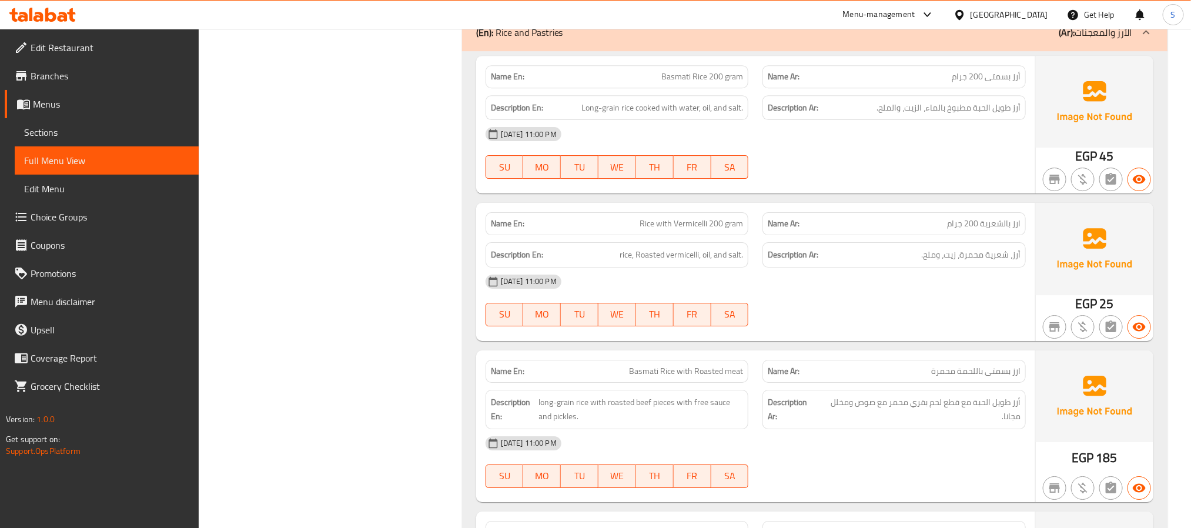
click at [721, 148] on div "[DATE] 11:00 PM" at bounding box center [755, 134] width 554 height 28
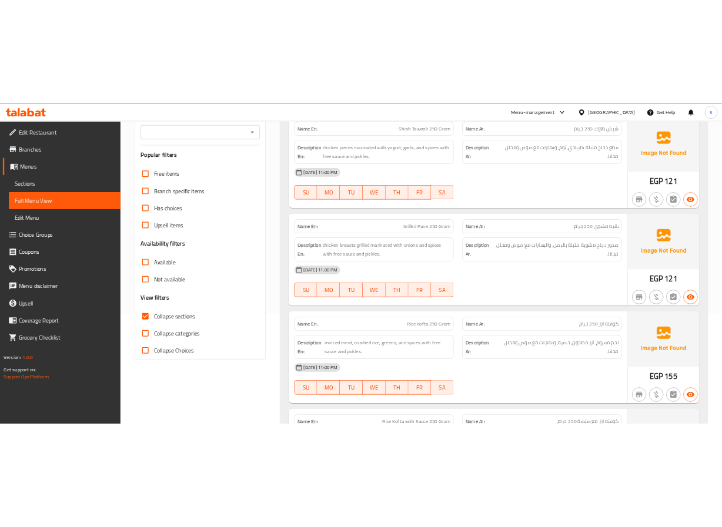
scroll to position [0, 0]
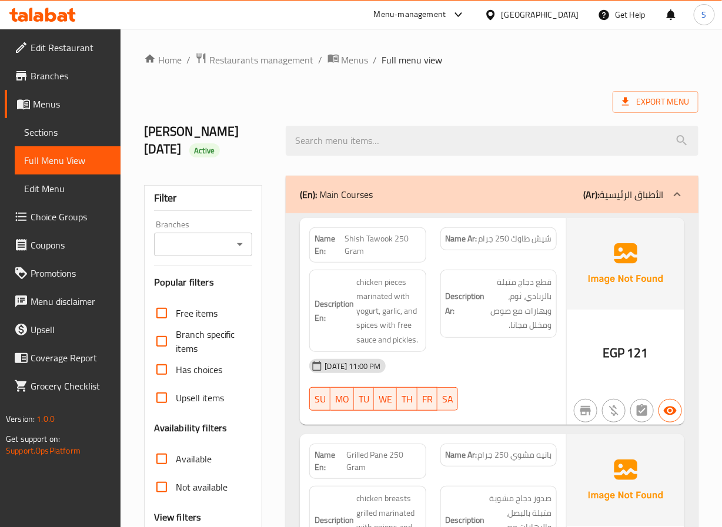
click at [318, 247] on strong "Name En:" at bounding box center [329, 245] width 30 height 25
copy strong "Name En:"
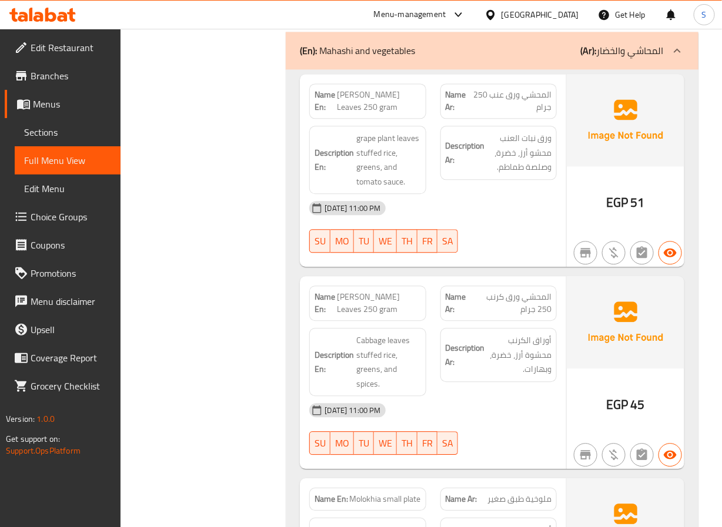
scroll to position [3701, 0]
click at [221, 247] on div "Filter Branches Branches Popular filters Free items Branch specific items Has c…" at bounding box center [208, 113] width 142 height 7291
click at [269, 279] on div "Filter Branches Branches Popular filters Free items Branch specific items Has c…" at bounding box center [208, 113] width 142 height 7291
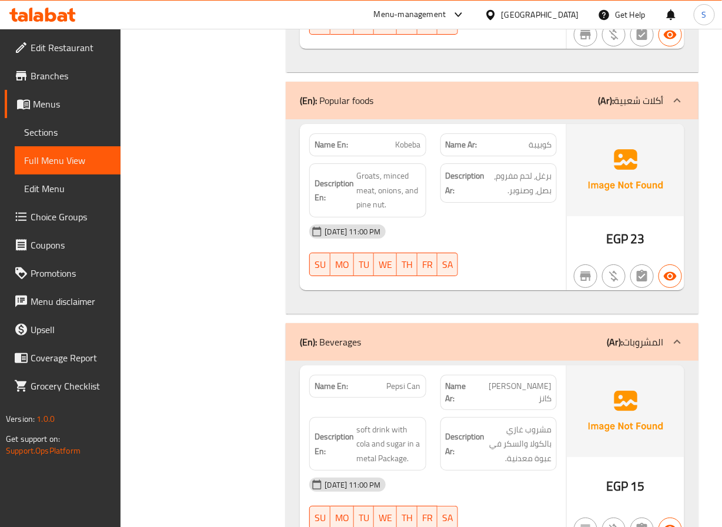
scroll to position [5726, 0]
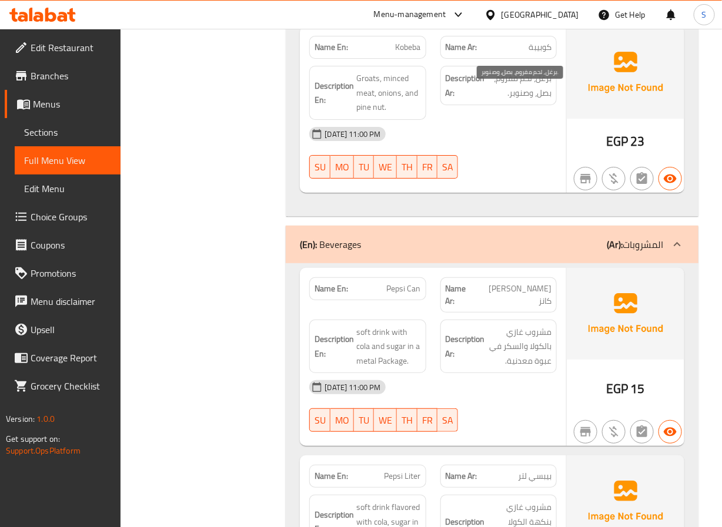
click at [547, 92] on span "برغل، لحم مفروم، بصل، وصنوبر." at bounding box center [519, 85] width 64 height 29
copy span "برغل"
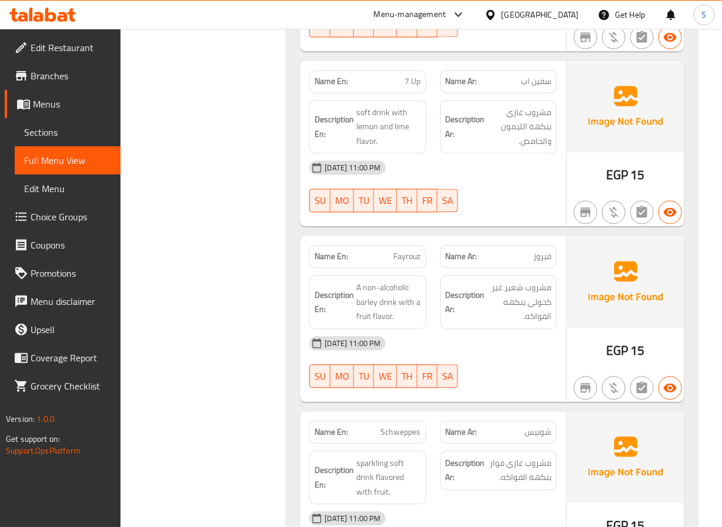
scroll to position [6501, 0]
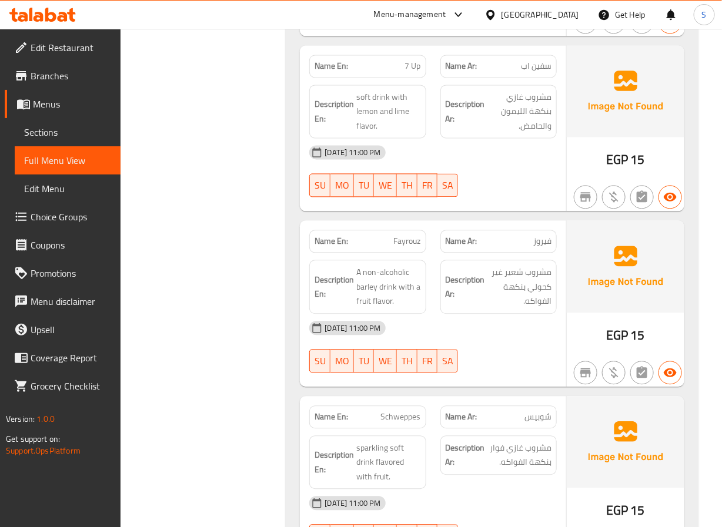
click at [410, 71] on span "7 Up" at bounding box center [413, 66] width 16 height 12
copy span "7 Up"
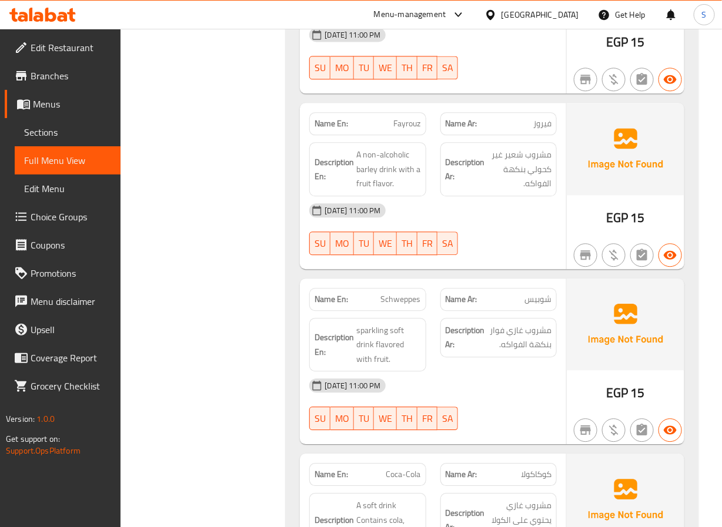
scroll to position [6658, 0]
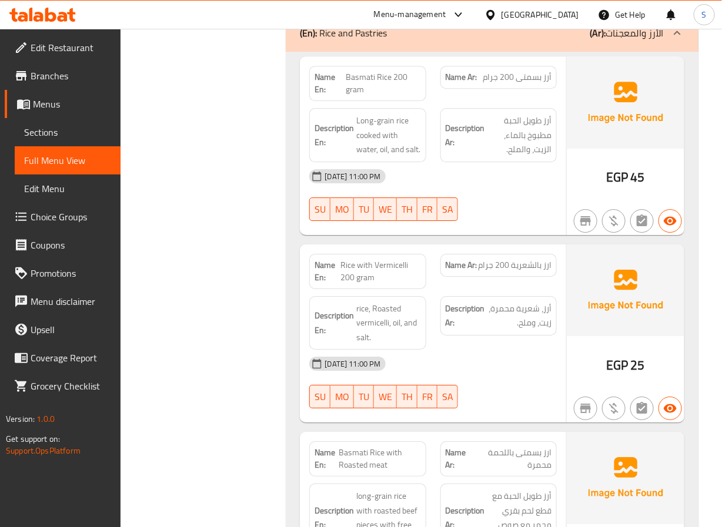
scroll to position [2613, 0]
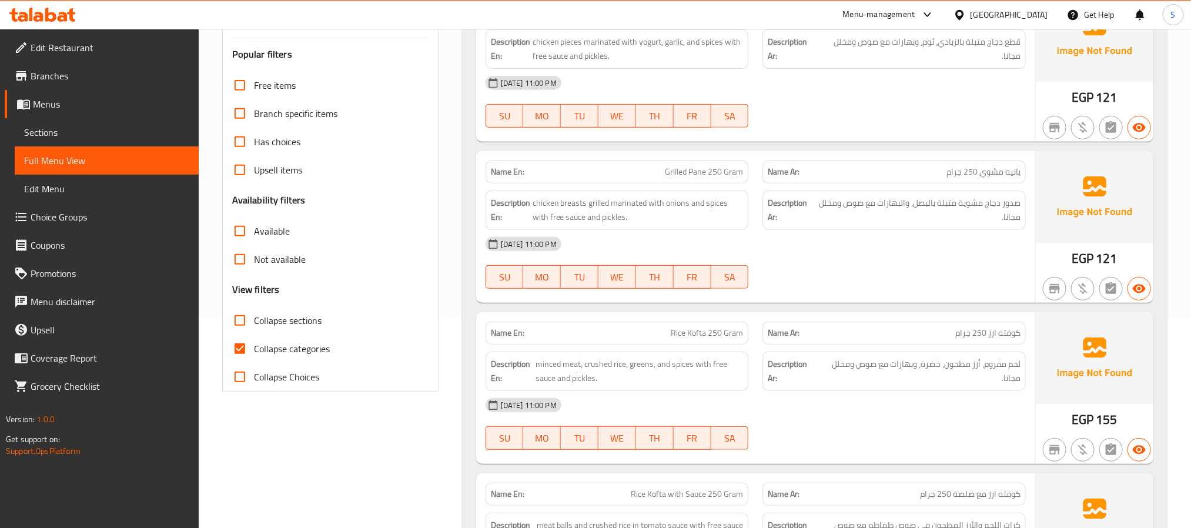
scroll to position [230, 0]
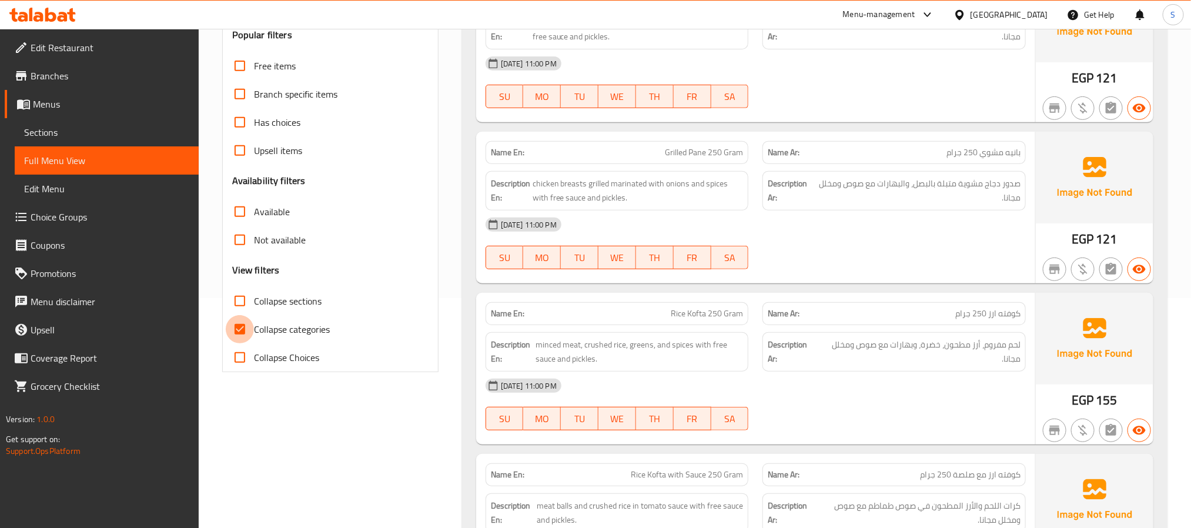
click at [243, 329] on input "Collapse categories" at bounding box center [240, 329] width 28 height 28
checkbox input "false"
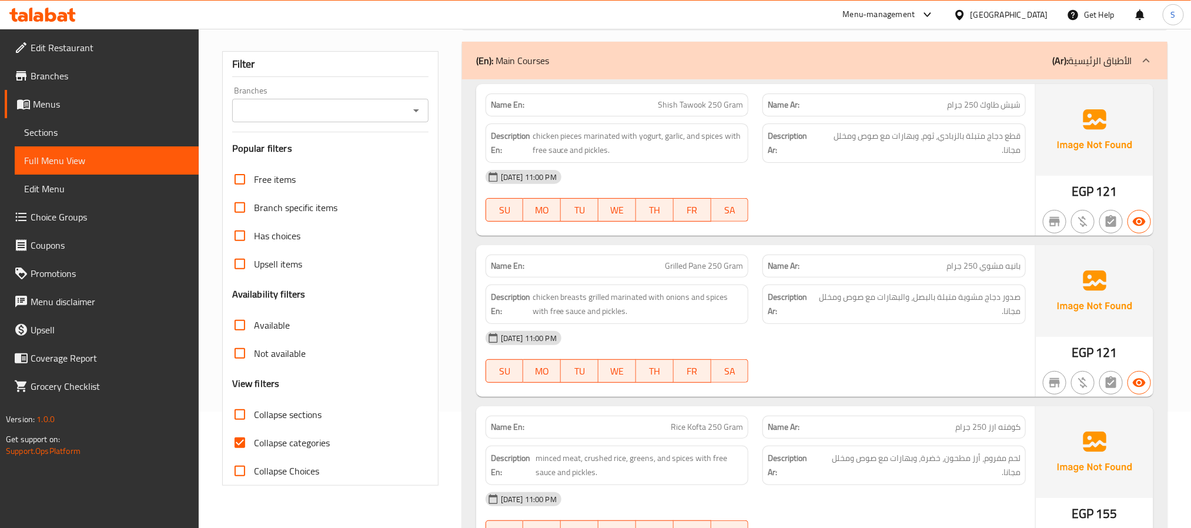
scroll to position [127, 0]
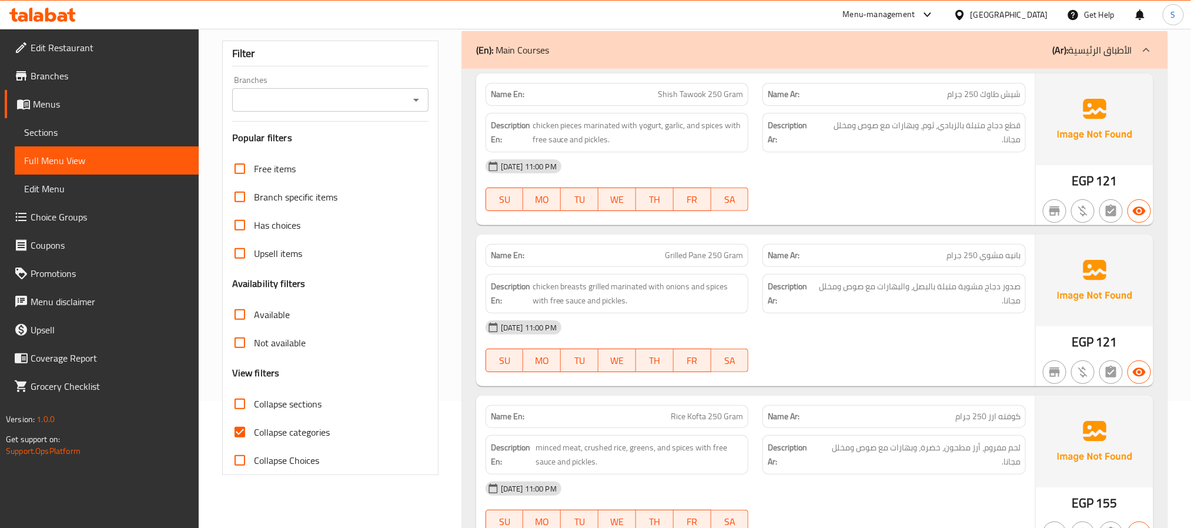
click at [240, 434] on input "Collapse categories" at bounding box center [240, 432] width 28 height 28
checkbox input "false"
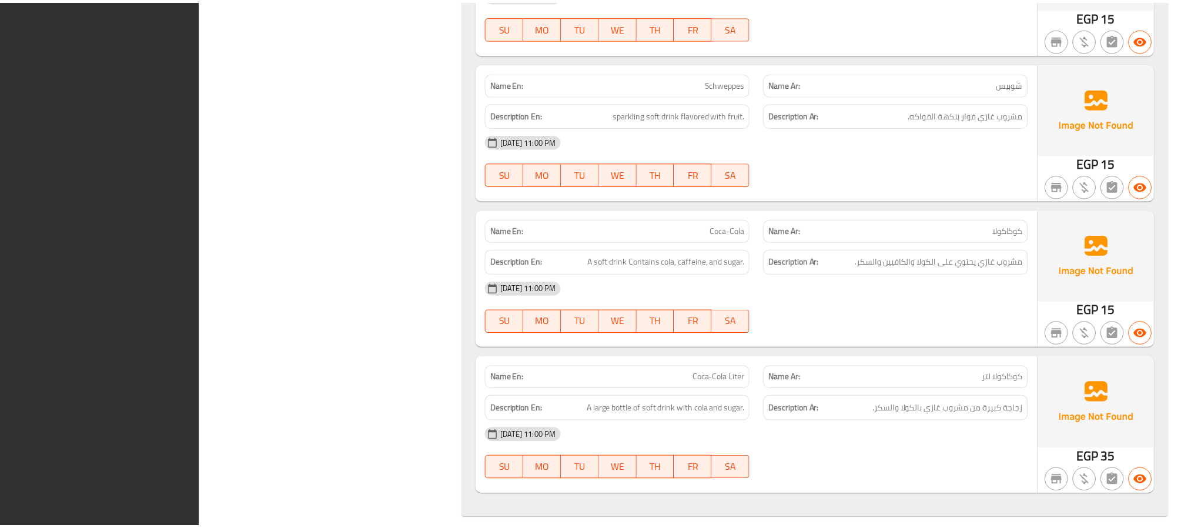
scroll to position [5346, 0]
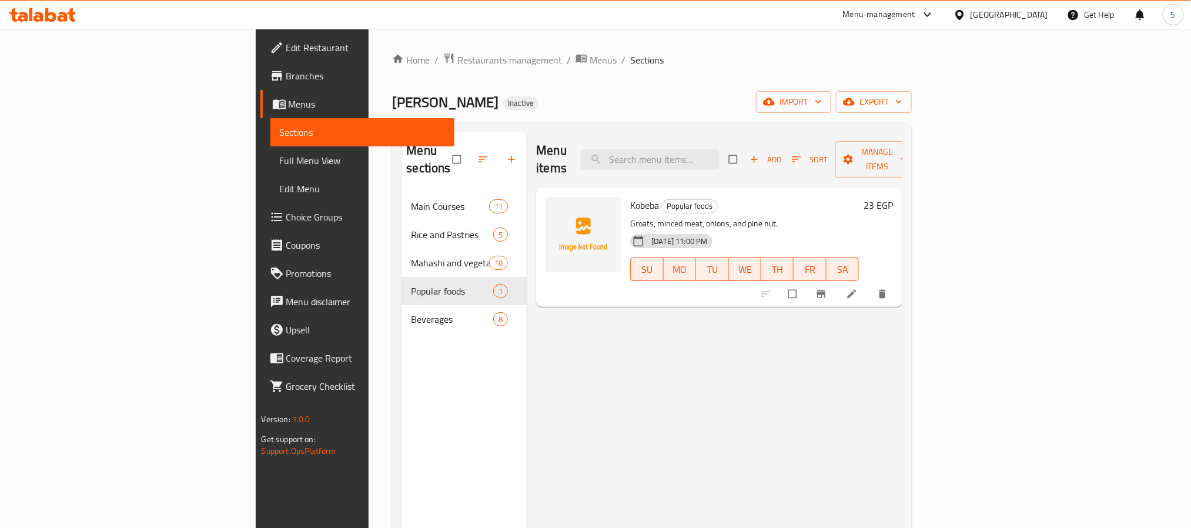
click at [260, 66] on link "Branches" at bounding box center [357, 76] width 194 height 28
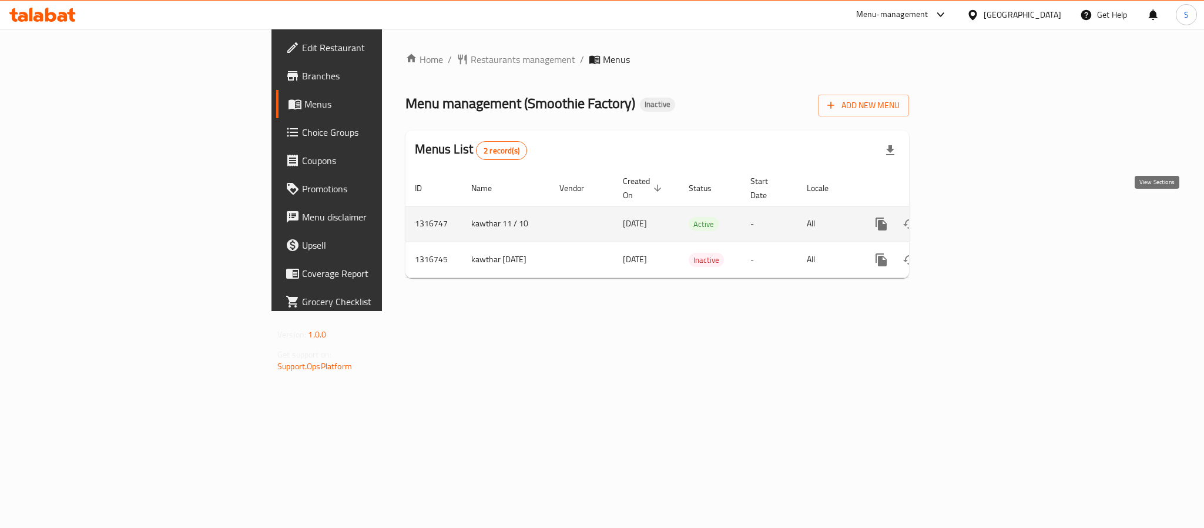
click at [973, 217] on icon "enhanced table" at bounding box center [966, 224] width 14 height 14
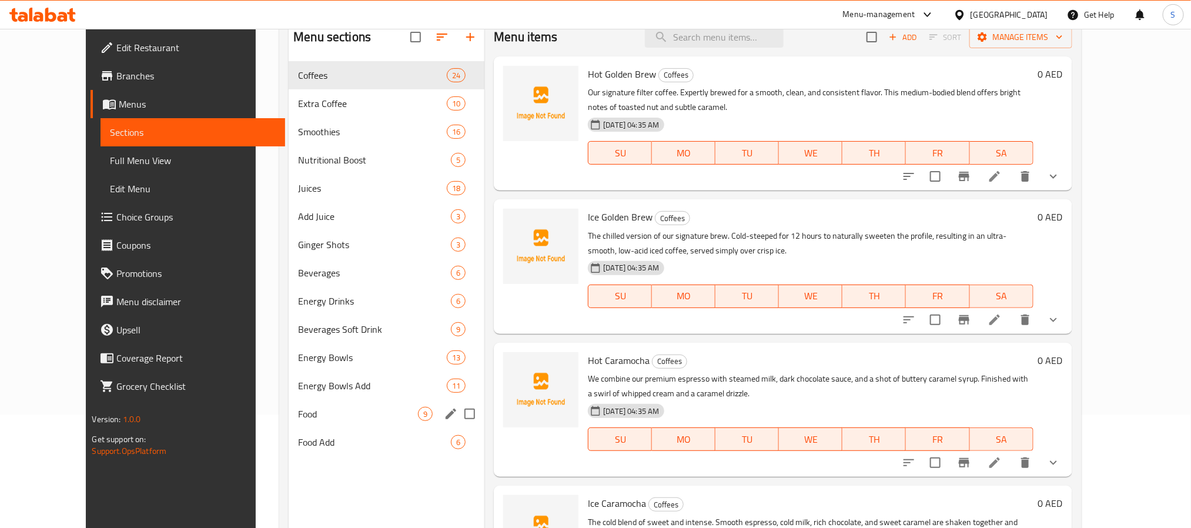
scroll to position [165, 0]
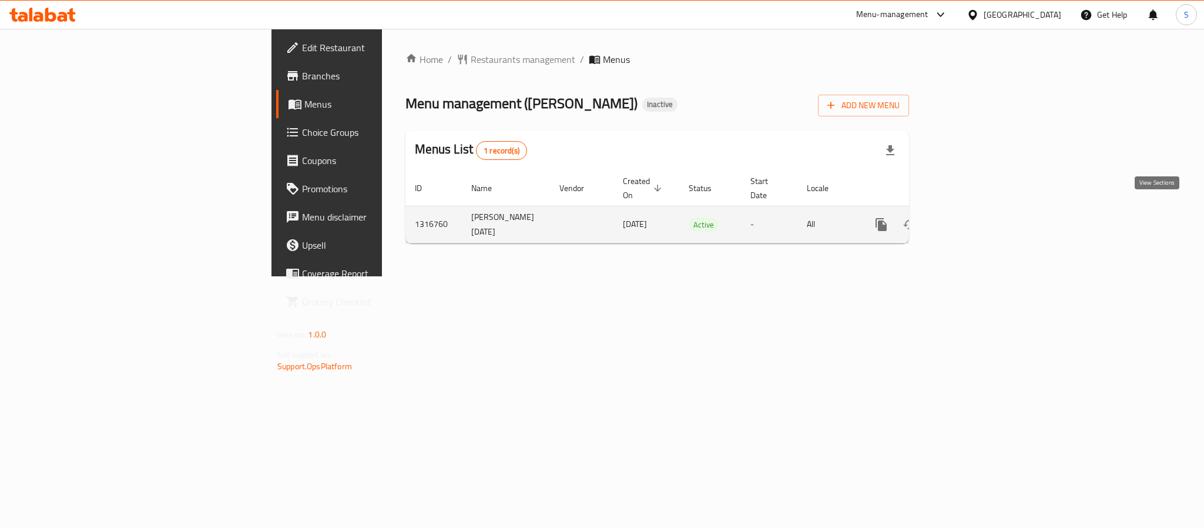
click at [972, 219] on icon "enhanced table" at bounding box center [966, 224] width 11 height 11
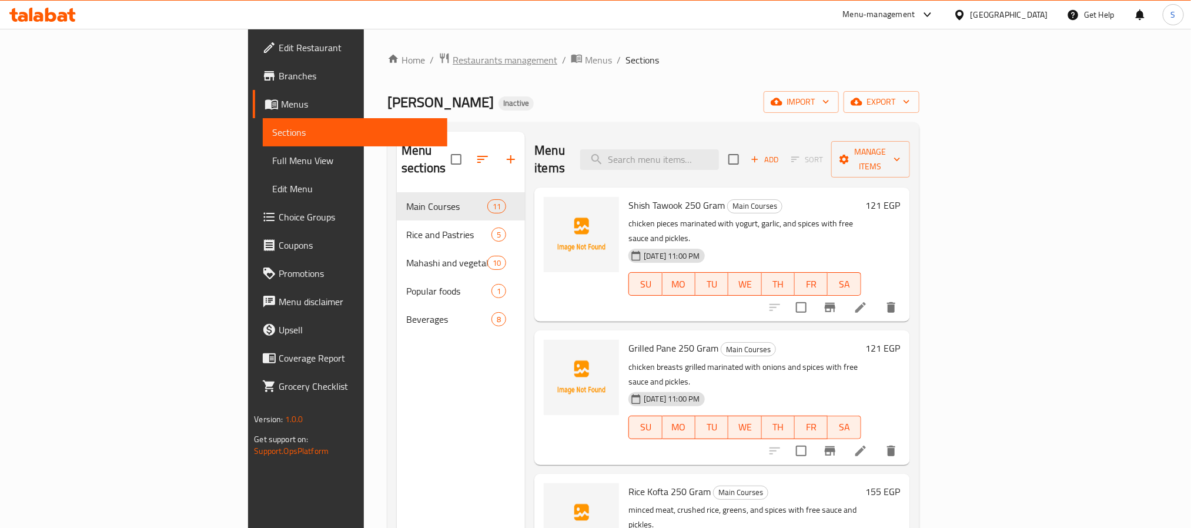
click at [453, 67] on span "Restaurants management" at bounding box center [505, 60] width 105 height 14
